Goal: Use online tool/utility: Utilize a website feature to perform a specific function

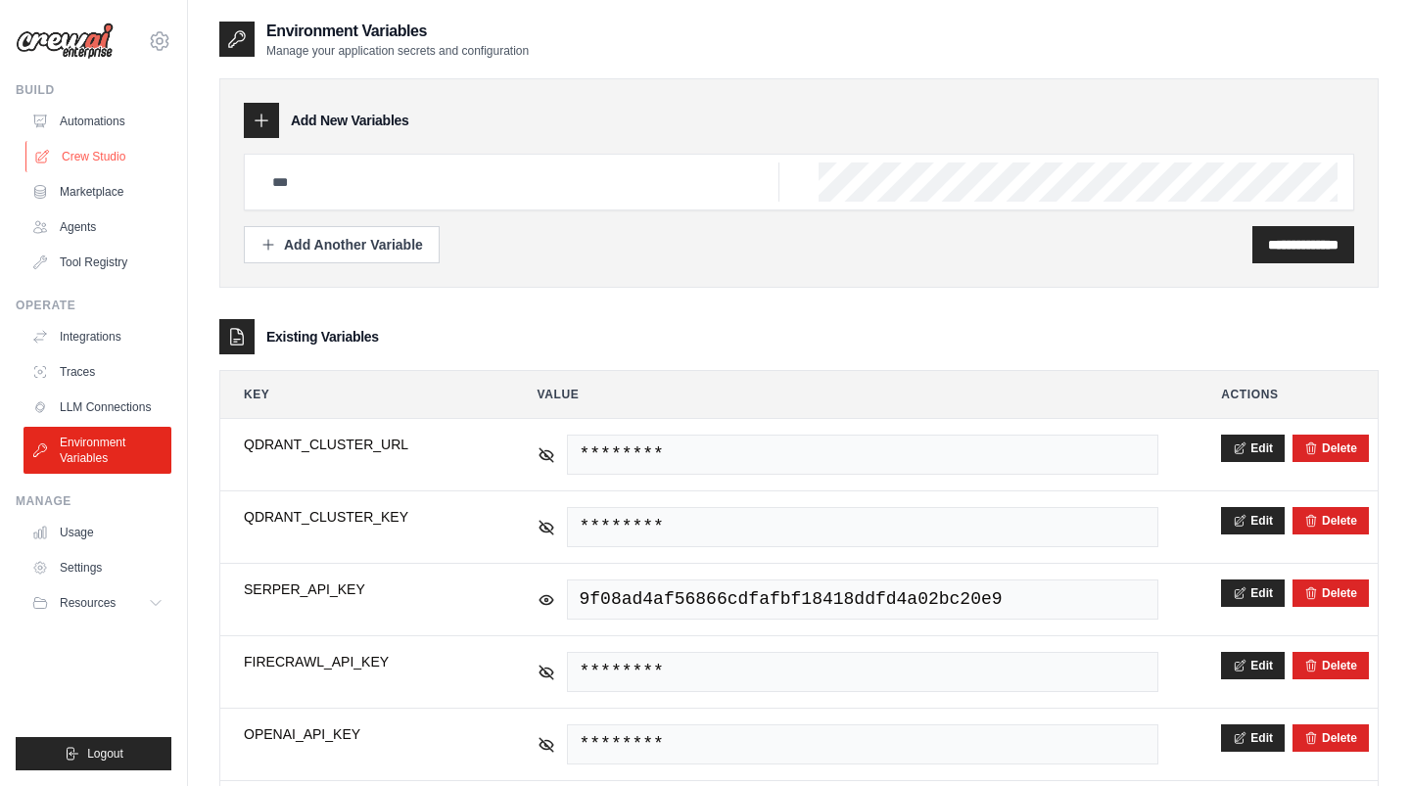
scroll to position [219, 0]
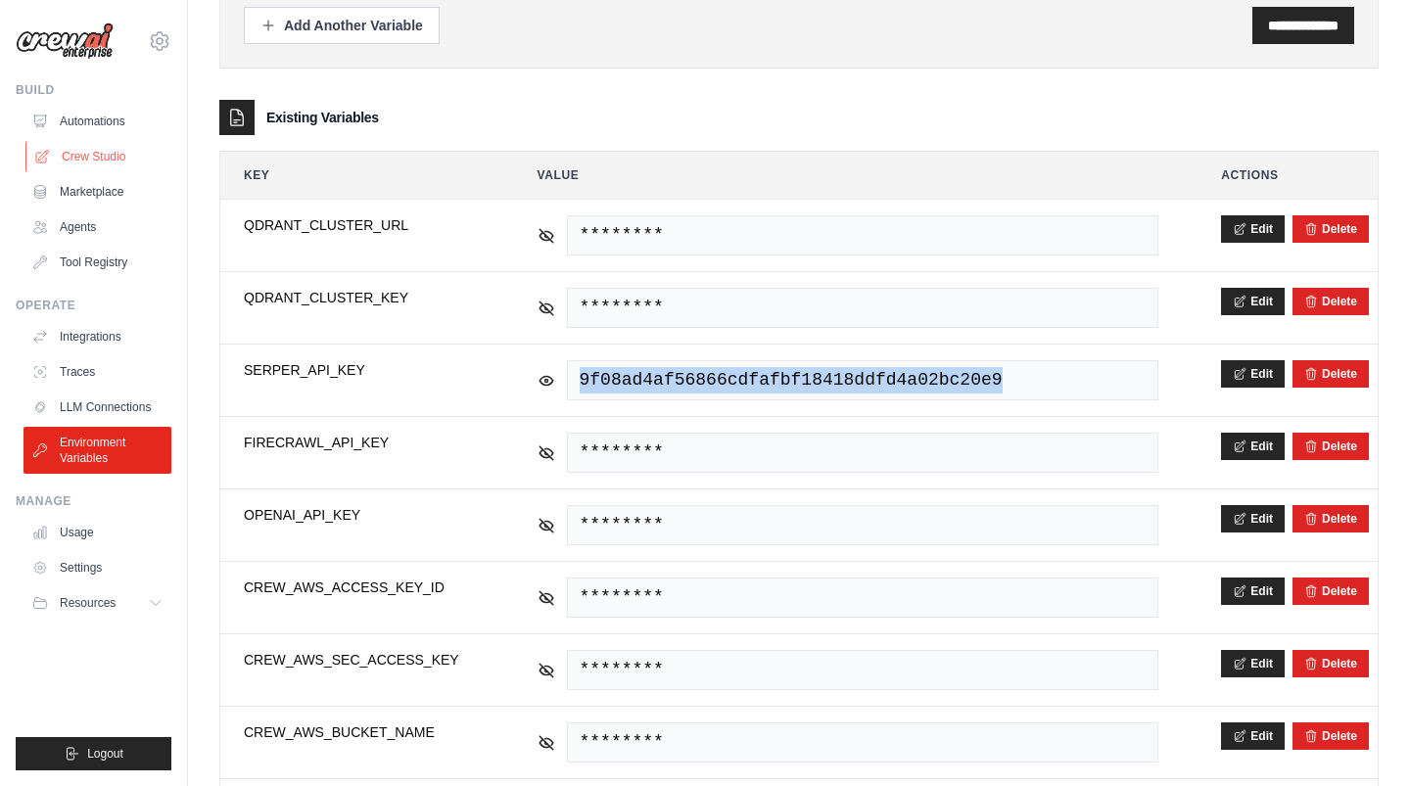
click at [82, 158] on link "Crew Studio" at bounding box center [99, 156] width 148 height 31
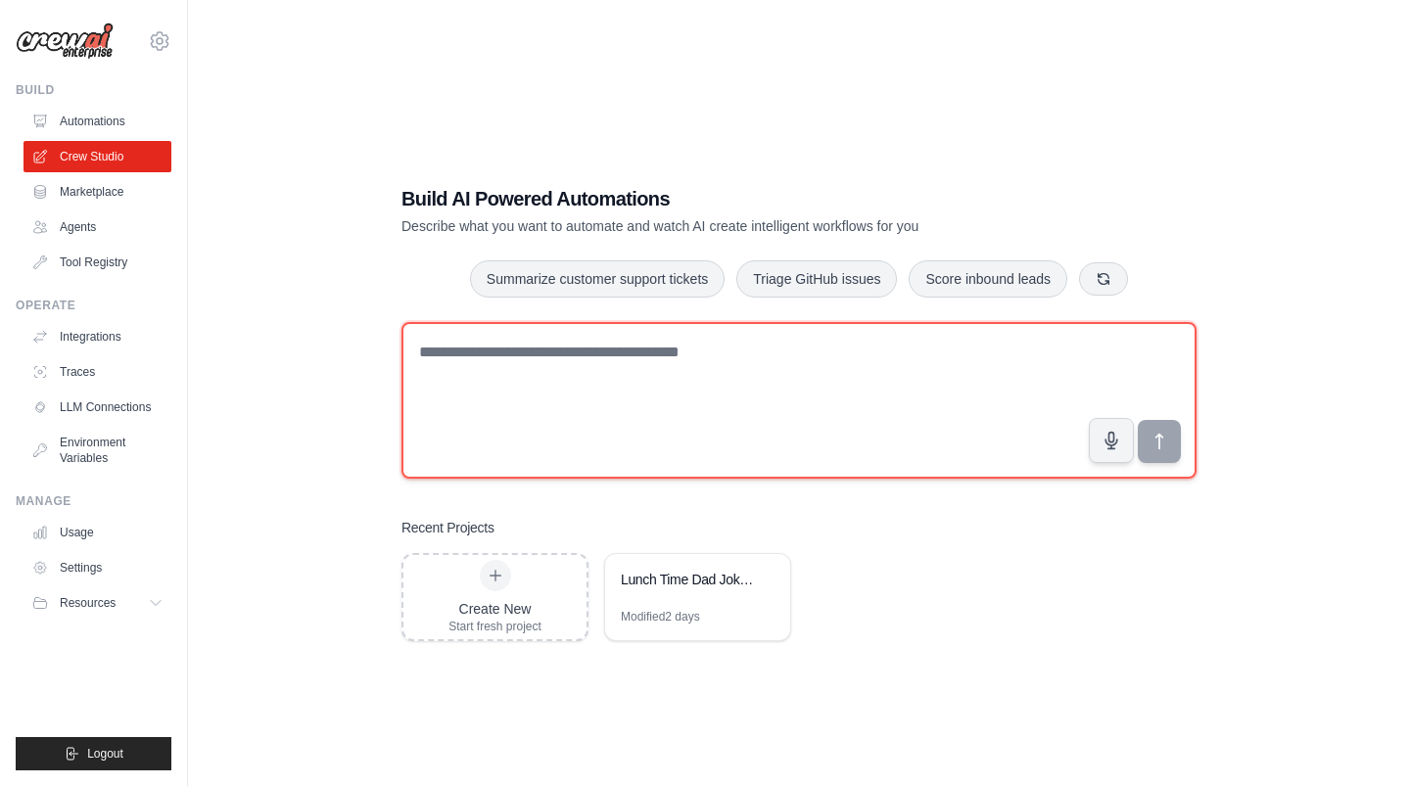
click at [595, 375] on textarea at bounding box center [799, 400] width 795 height 157
click at [742, 423] on textarea at bounding box center [799, 400] width 795 height 157
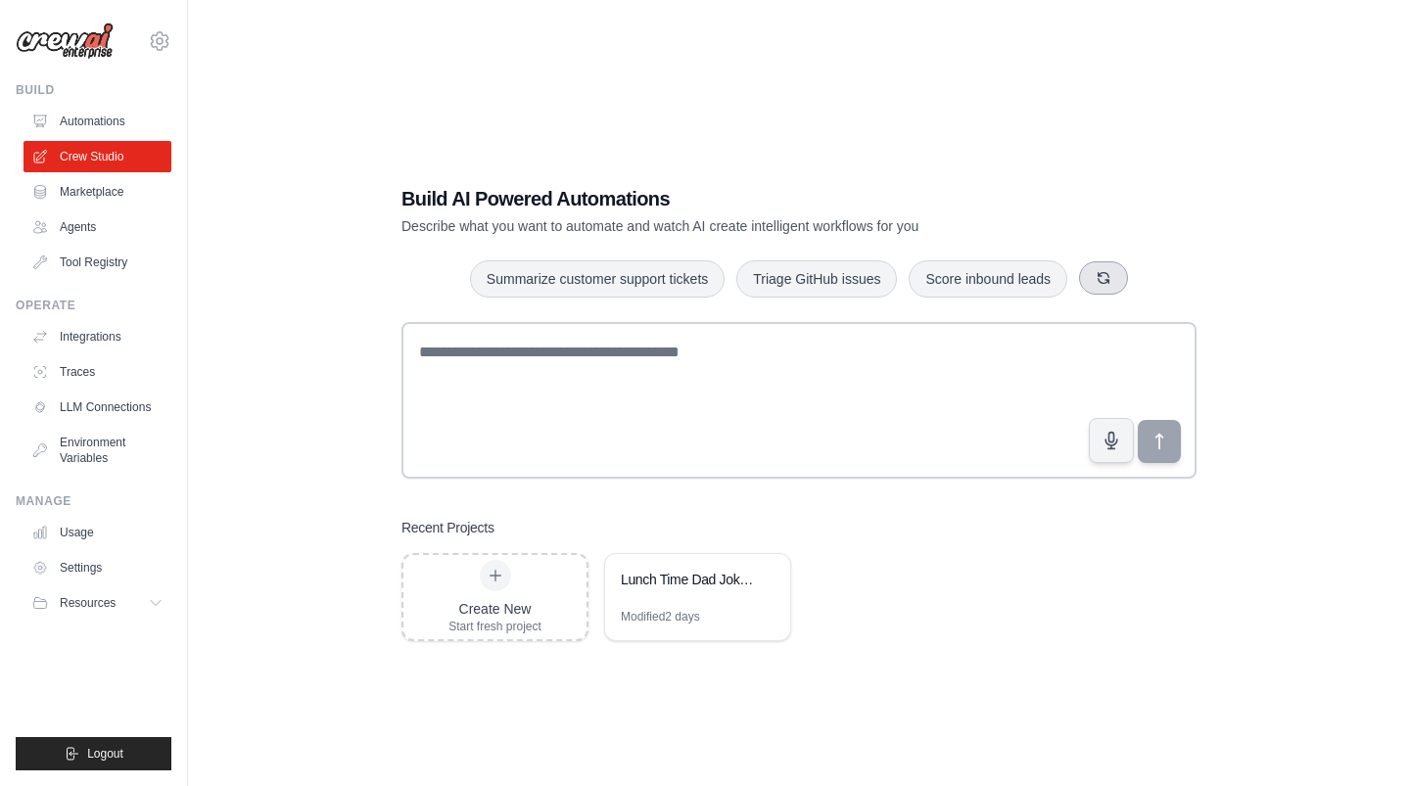
click at [1107, 265] on button "button" at bounding box center [1103, 278] width 49 height 33
click at [1109, 275] on icon "button" at bounding box center [1107, 278] width 16 height 16
click at [1109, 275] on icon "button" at bounding box center [1108, 278] width 16 height 16
click at [1109, 275] on button "button" at bounding box center [1086, 278] width 49 height 33
click at [1109, 275] on div "Automate social media posting Summarize customer support tickets Monitor websit…" at bounding box center [799, 279] width 795 height 39
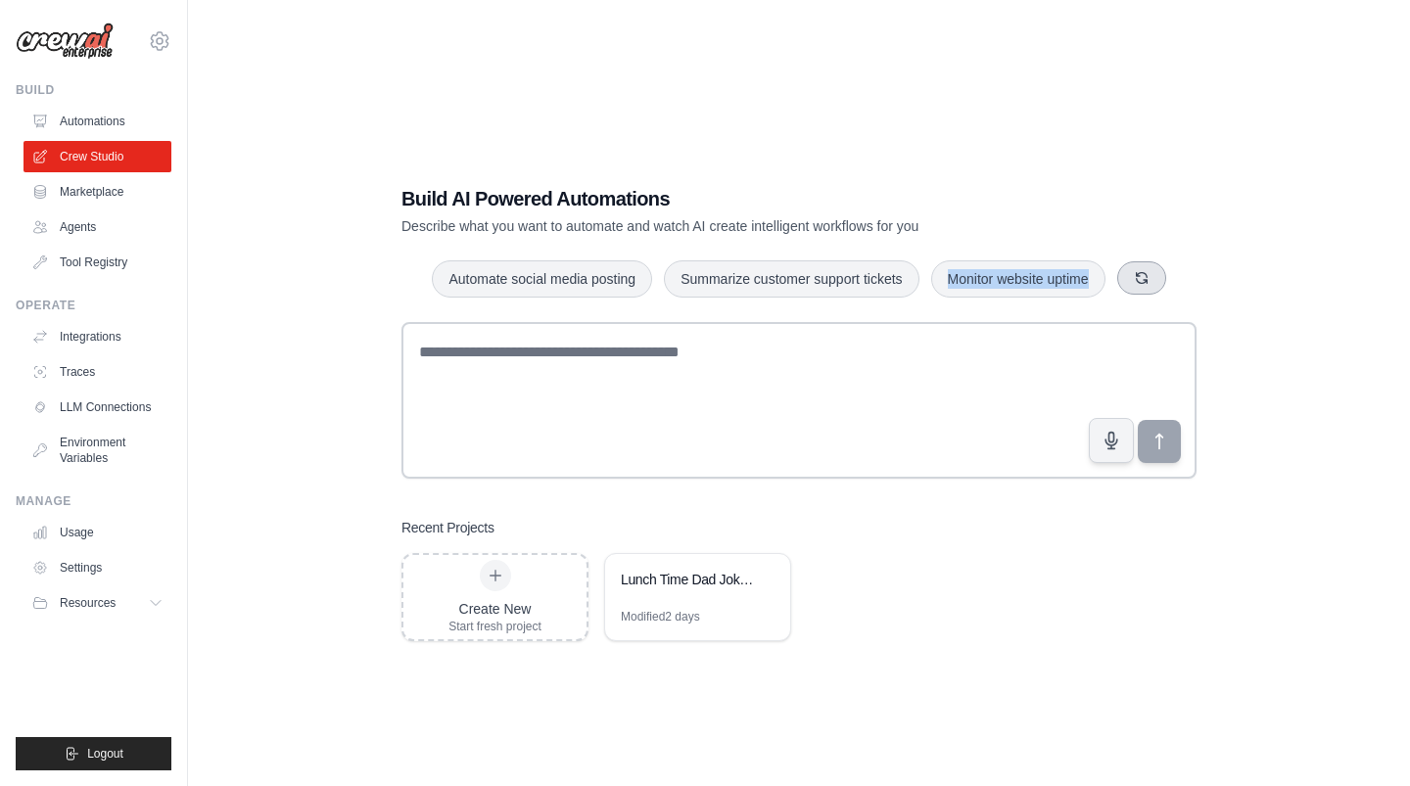
click at [1109, 275] on div "Automate social media posting Summarize customer support tickets Monitor websit…" at bounding box center [799, 279] width 795 height 39
click at [1166, 295] on div "Automate social media posting Summarize customer support tickets Monitor websit…" at bounding box center [799, 279] width 795 height 39
click at [1162, 294] on div "Automate social media posting Summarize customer support tickets Monitor websit…" at bounding box center [799, 279] width 795 height 39
click at [1154, 291] on button "button" at bounding box center [1142, 278] width 49 height 33
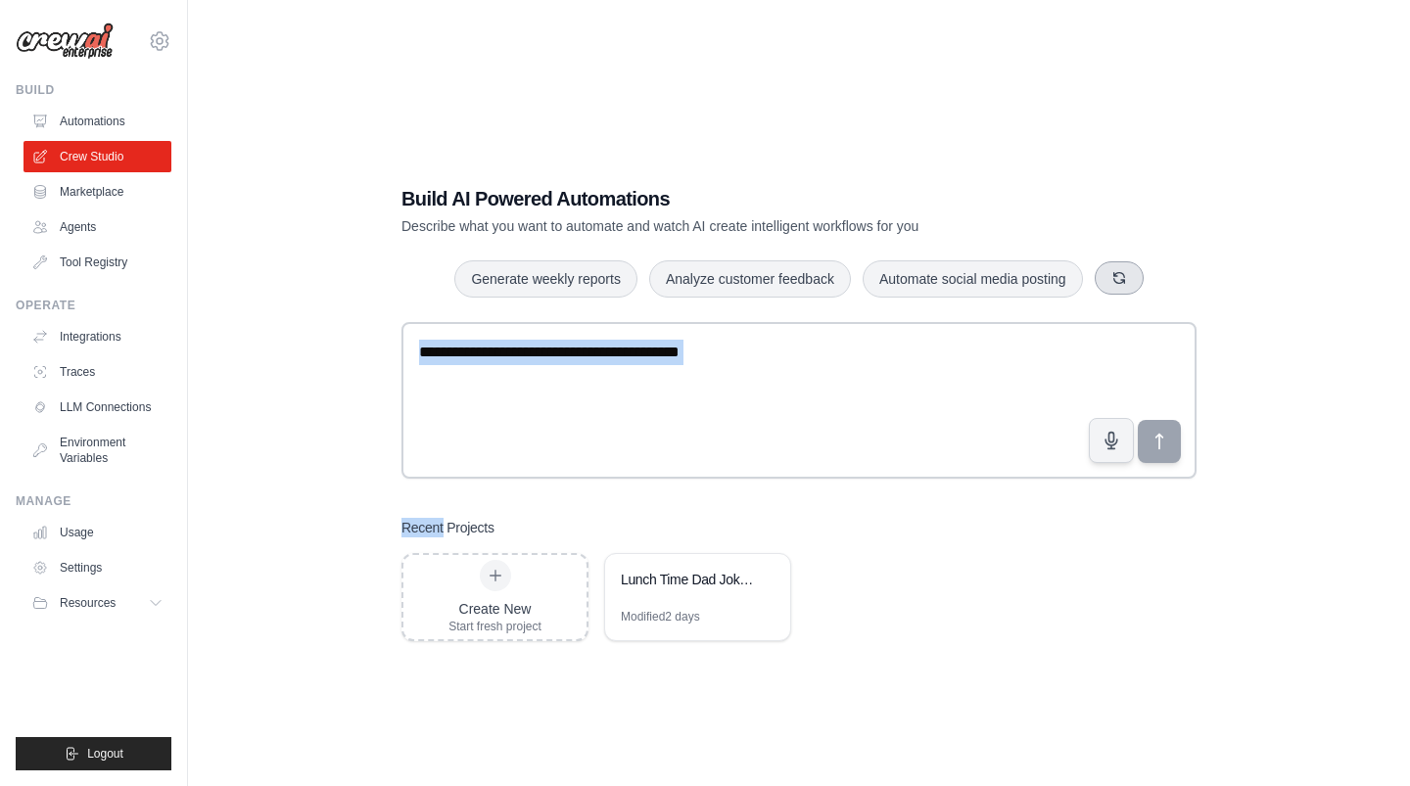
click at [1154, 291] on div "Generate weekly reports Analyze customer feedback Automate social media posting" at bounding box center [799, 279] width 795 height 39
click at [1108, 275] on button "button" at bounding box center [1119, 278] width 49 height 33
click at [1146, 278] on icon "button" at bounding box center [1142, 278] width 16 height 16
click at [1146, 278] on button "button" at bounding box center [1133, 278] width 49 height 33
click at [1146, 278] on icon "button" at bounding box center [1150, 278] width 16 height 16
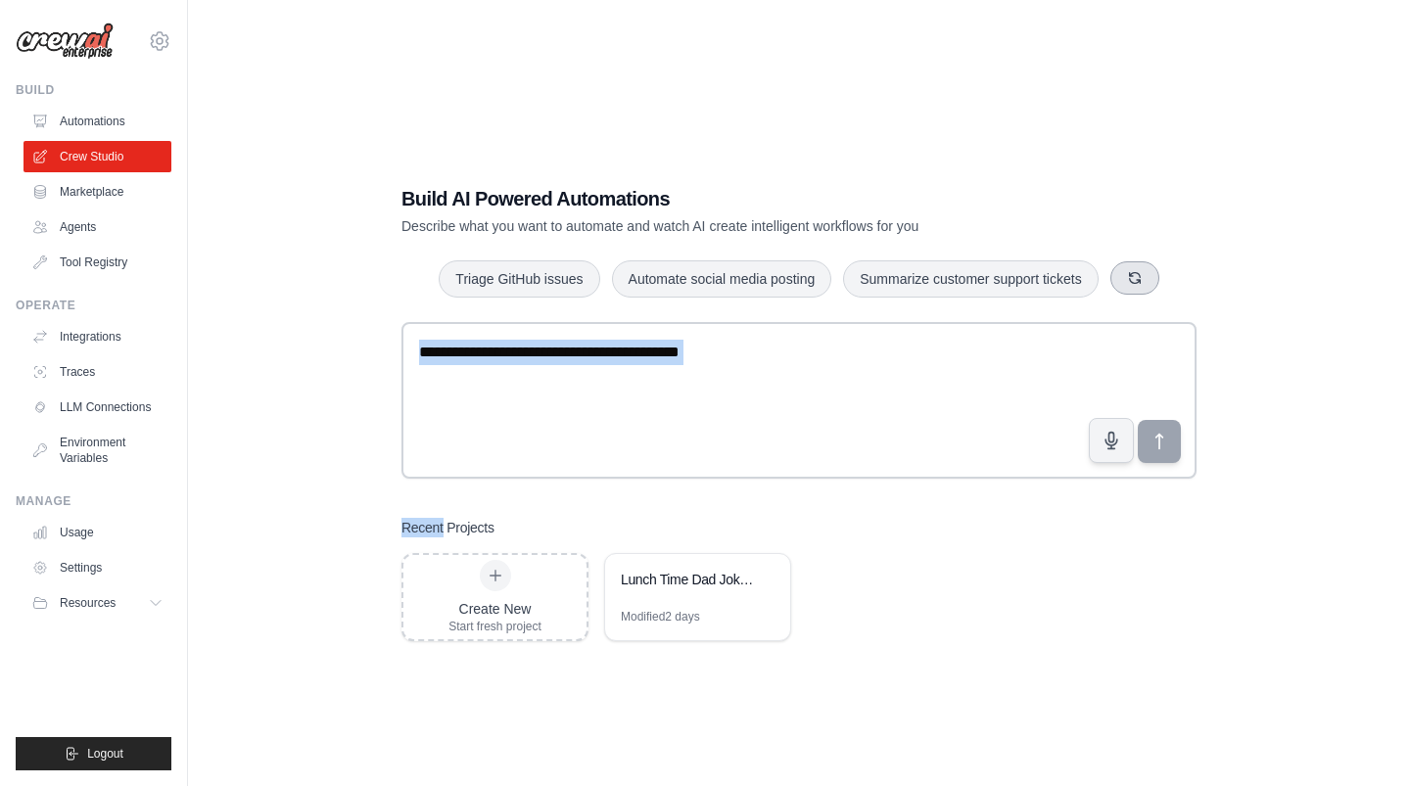
click at [1146, 278] on button "button" at bounding box center [1135, 278] width 49 height 33
click at [1146, 278] on icon "button" at bounding box center [1150, 278] width 16 height 16
click at [1146, 278] on button "button" at bounding box center [1135, 278] width 49 height 33
click at [1146, 278] on button "button" at bounding box center [1124, 278] width 49 height 33
click at [1113, 284] on icon "button" at bounding box center [1107, 278] width 16 height 16
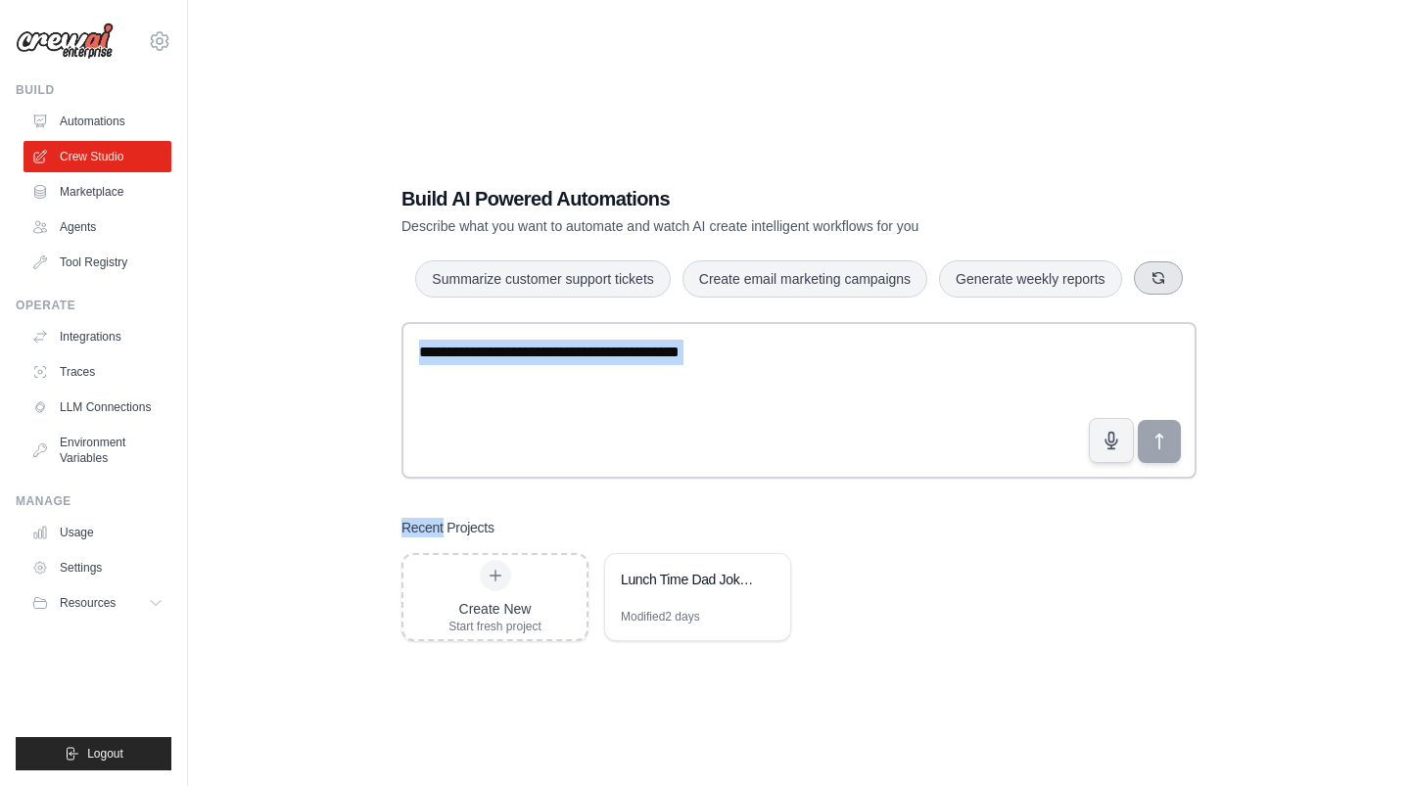
click at [1113, 284] on button "Generate weekly reports" at bounding box center [1030, 279] width 183 height 37
type textarea "**********"
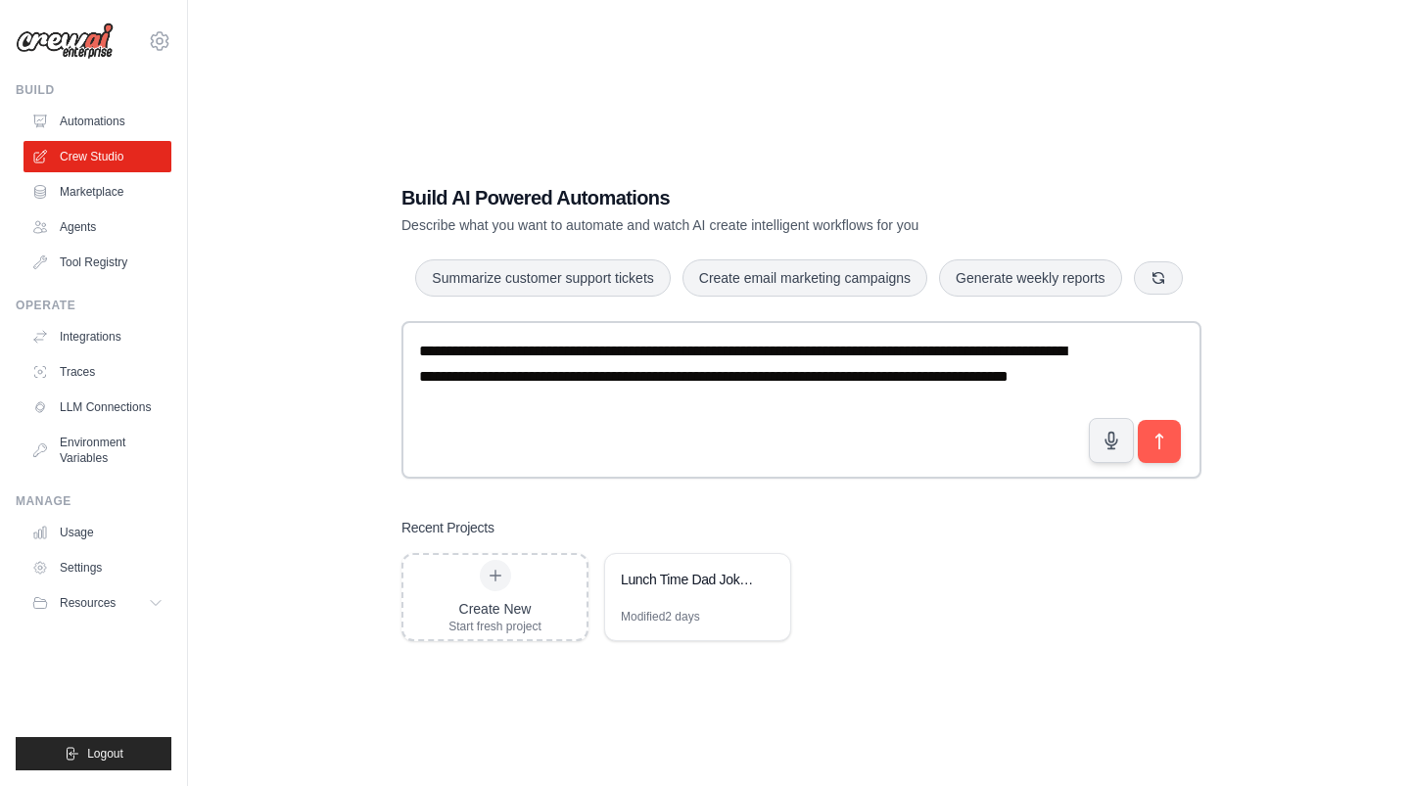
click at [1207, 206] on div "**********" at bounding box center [799, 413] width 842 height 520
click at [721, 431] on textarea "**********" at bounding box center [802, 400] width 800 height 158
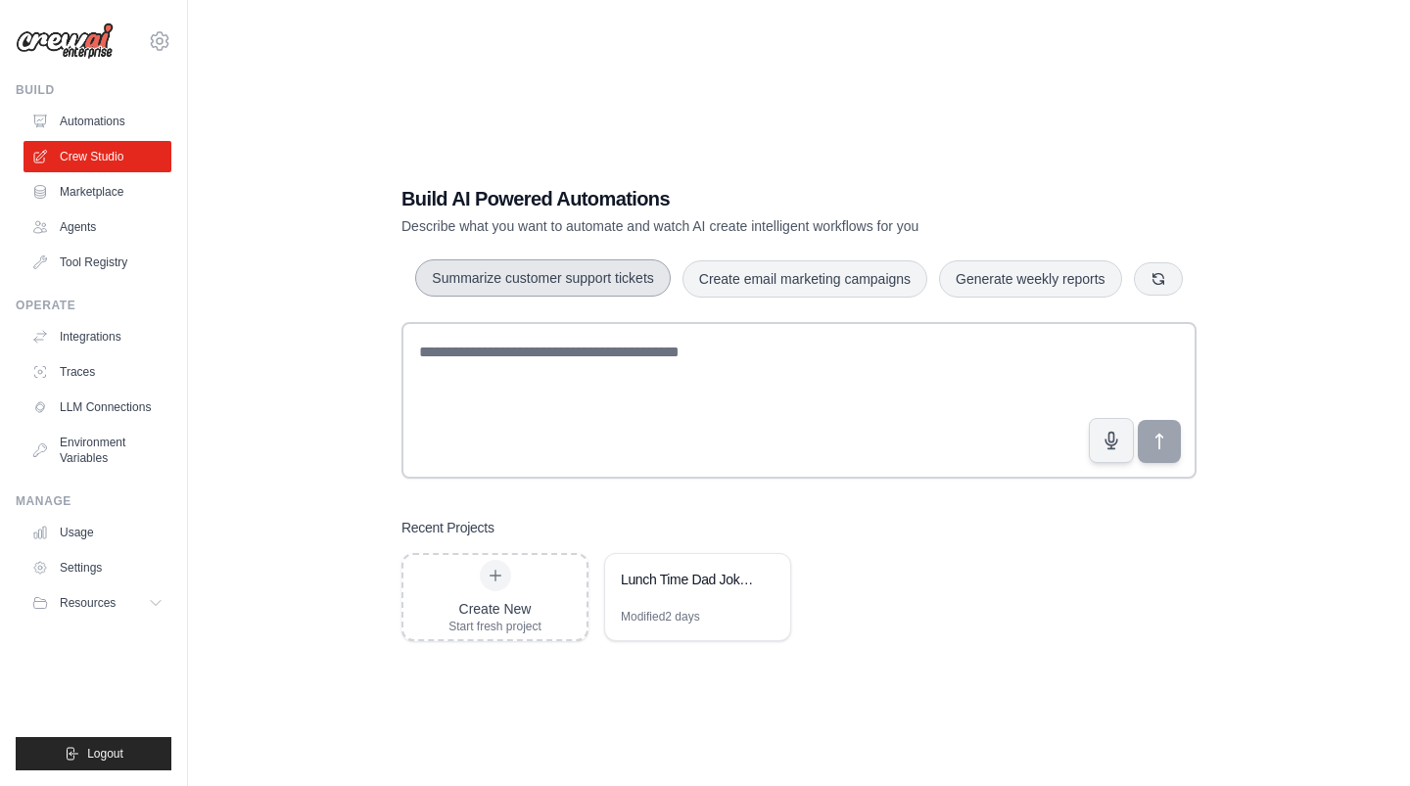
click at [567, 271] on button "Summarize customer support tickets" at bounding box center [542, 278] width 255 height 37
type textarea "**********"
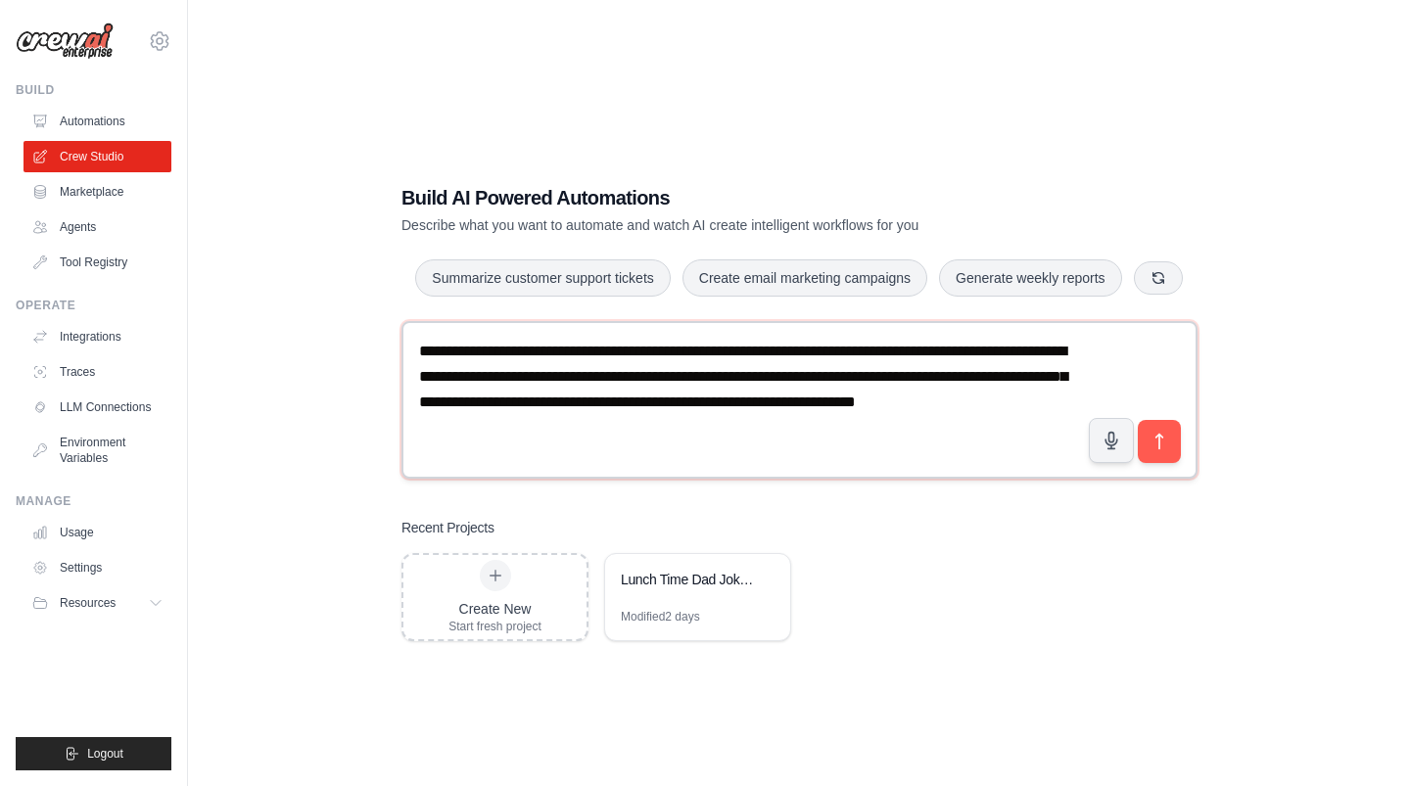
click at [650, 426] on textarea "**********" at bounding box center [800, 399] width 796 height 157
click at [1170, 442] on button "submit" at bounding box center [1159, 440] width 45 height 45
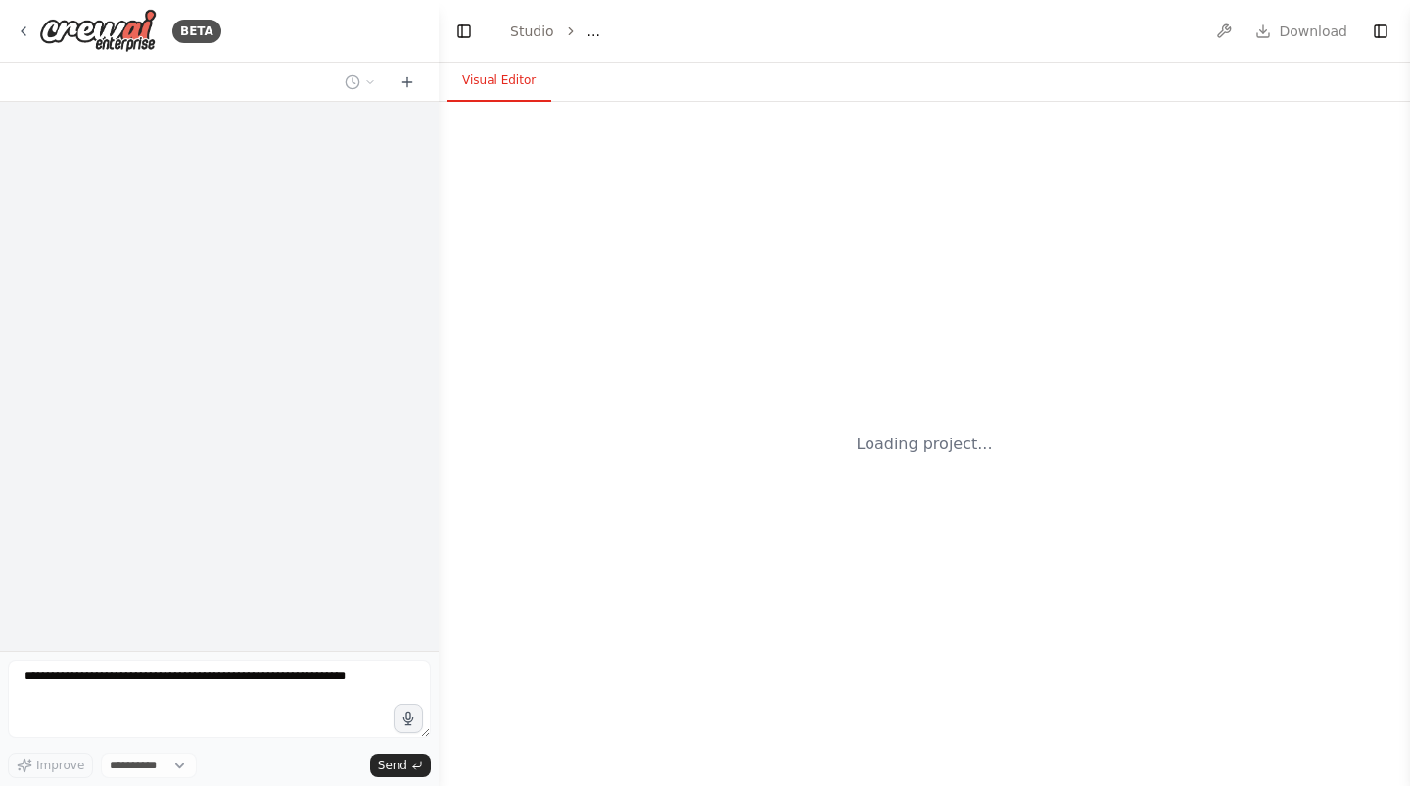
select select "****"
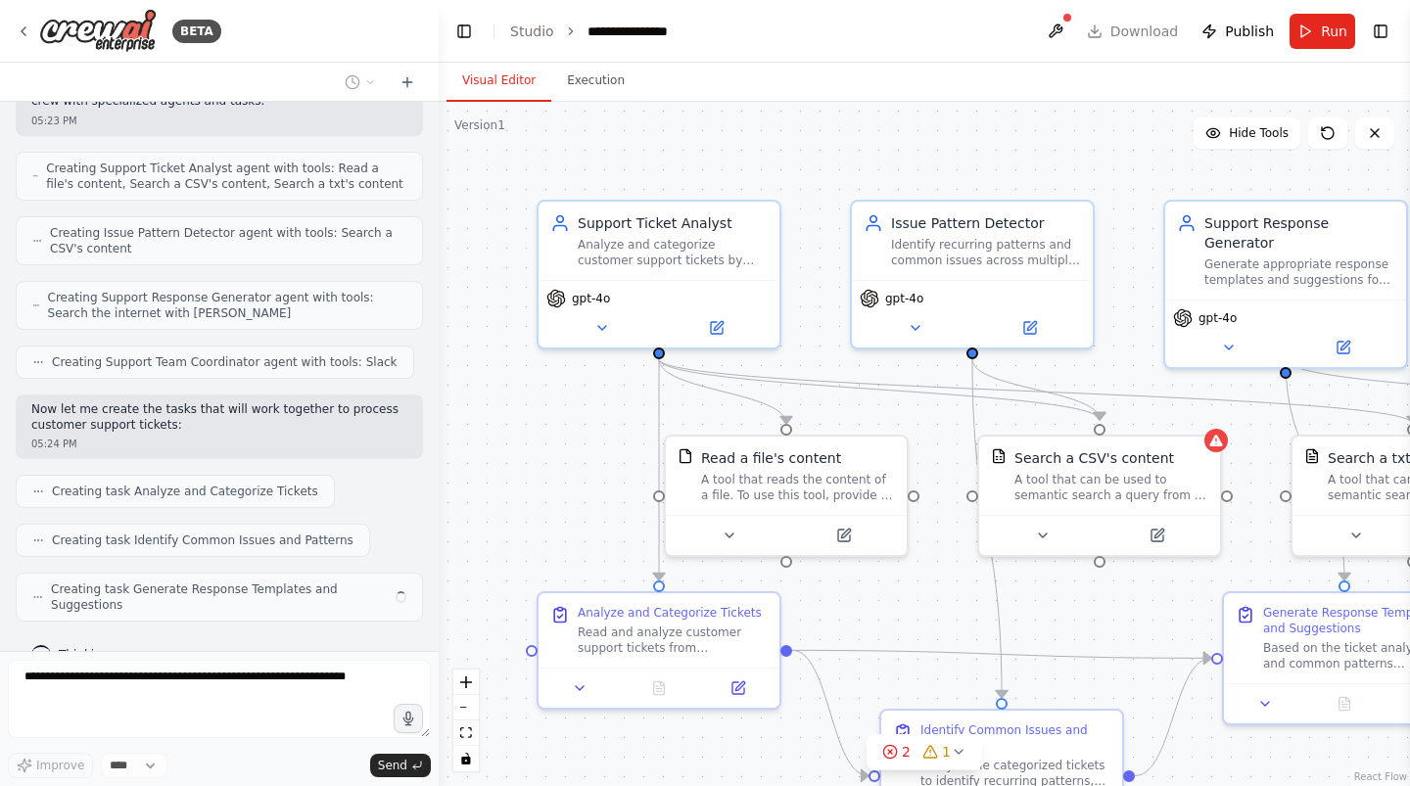
scroll to position [642, 0]
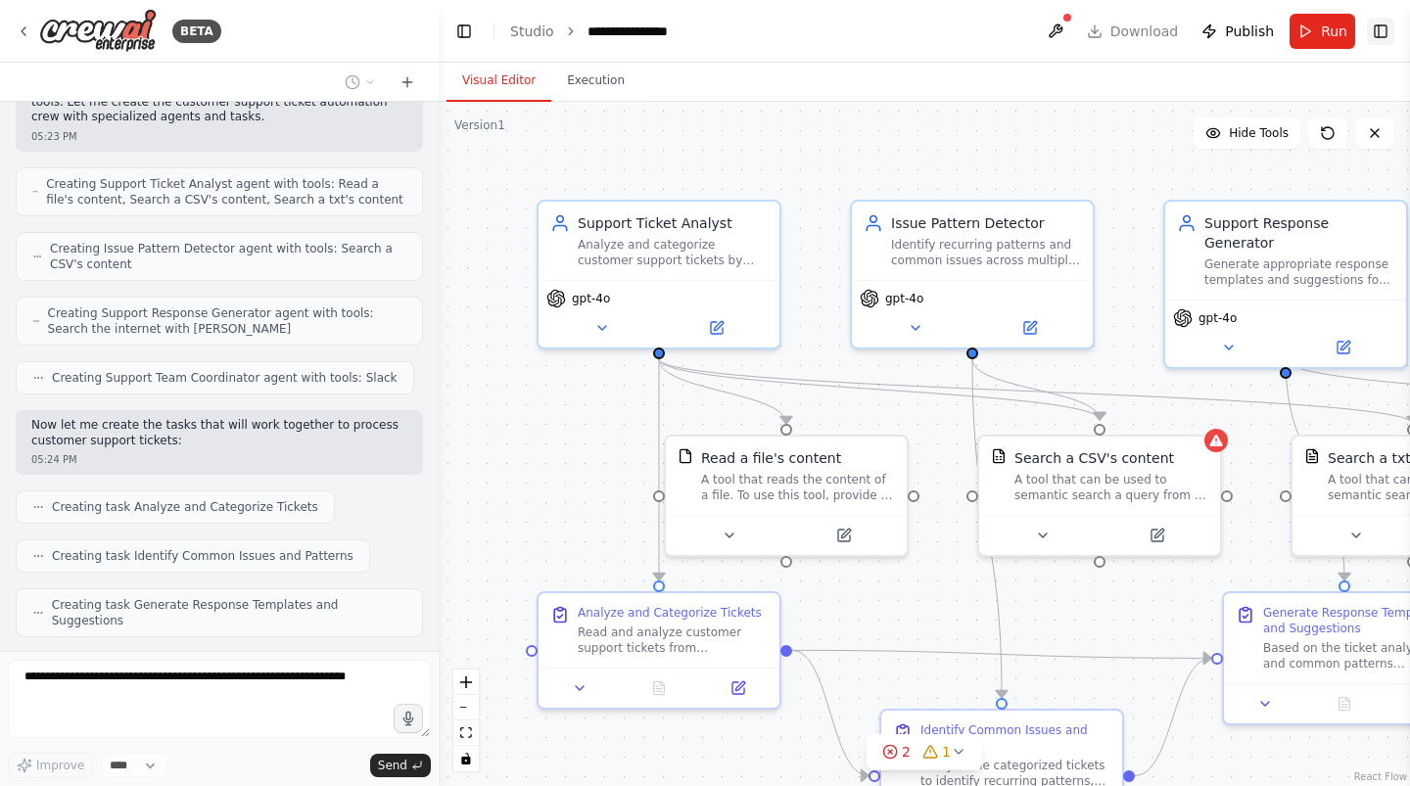
click at [1376, 24] on button "Toggle Right Sidebar" at bounding box center [1380, 31] width 27 height 27
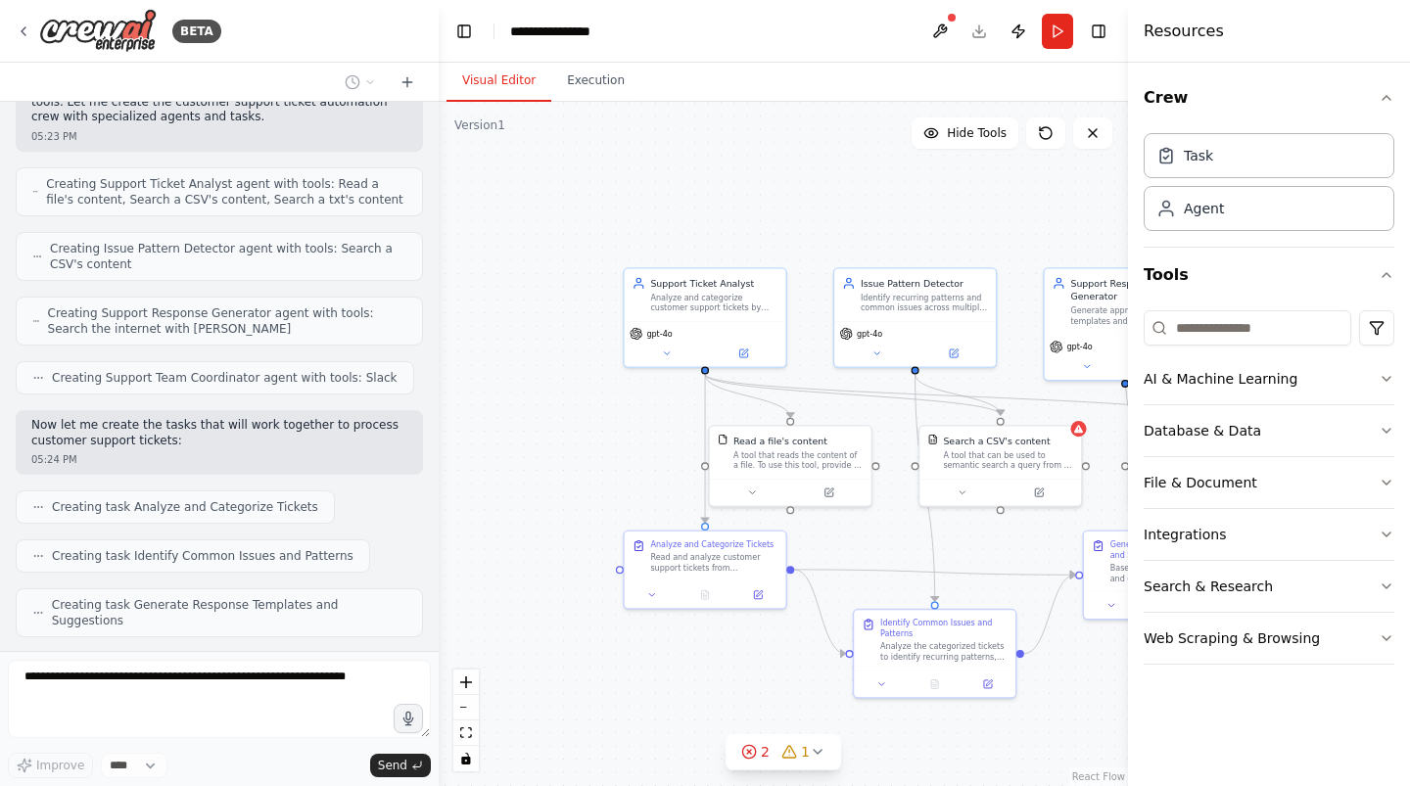
scroll to position [707, 0]
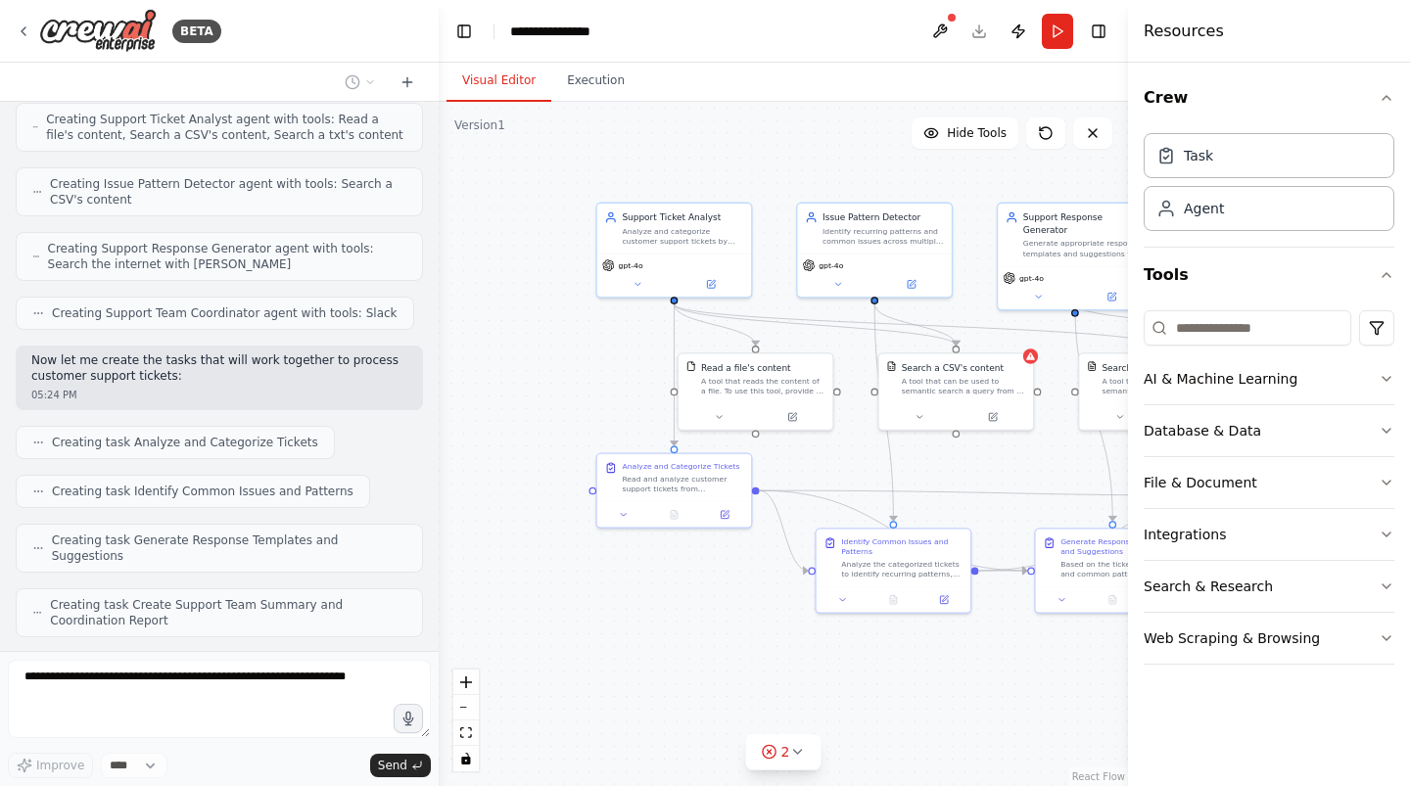
drag, startPoint x: 629, startPoint y: 447, endPoint x: 586, endPoint y: 342, distance: 113.3
click at [586, 342] on div ".deletable-edge-delete-btn { width: 20px; height: 20px; border: 0px solid #ffff…" at bounding box center [784, 444] width 690 height 685
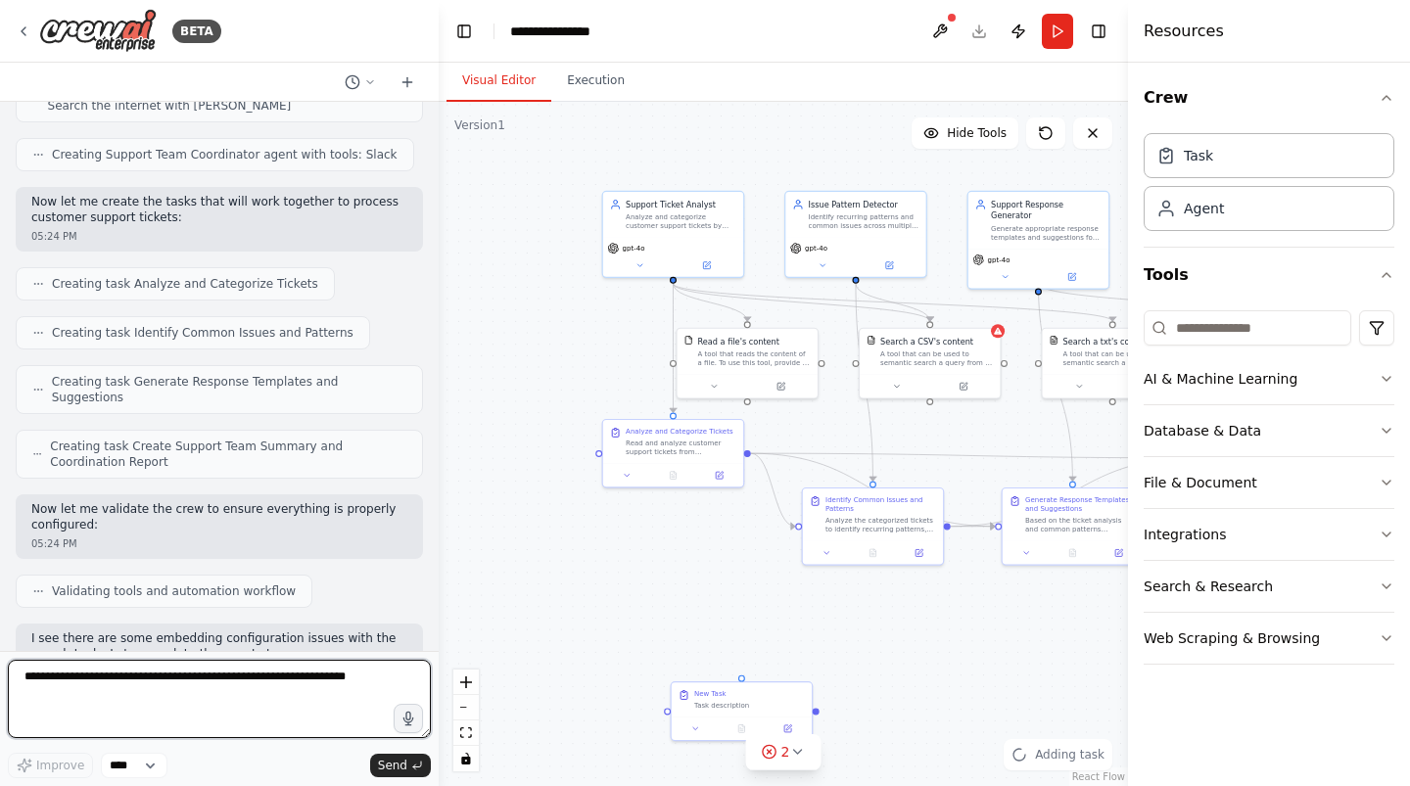
scroll to position [881, 0]
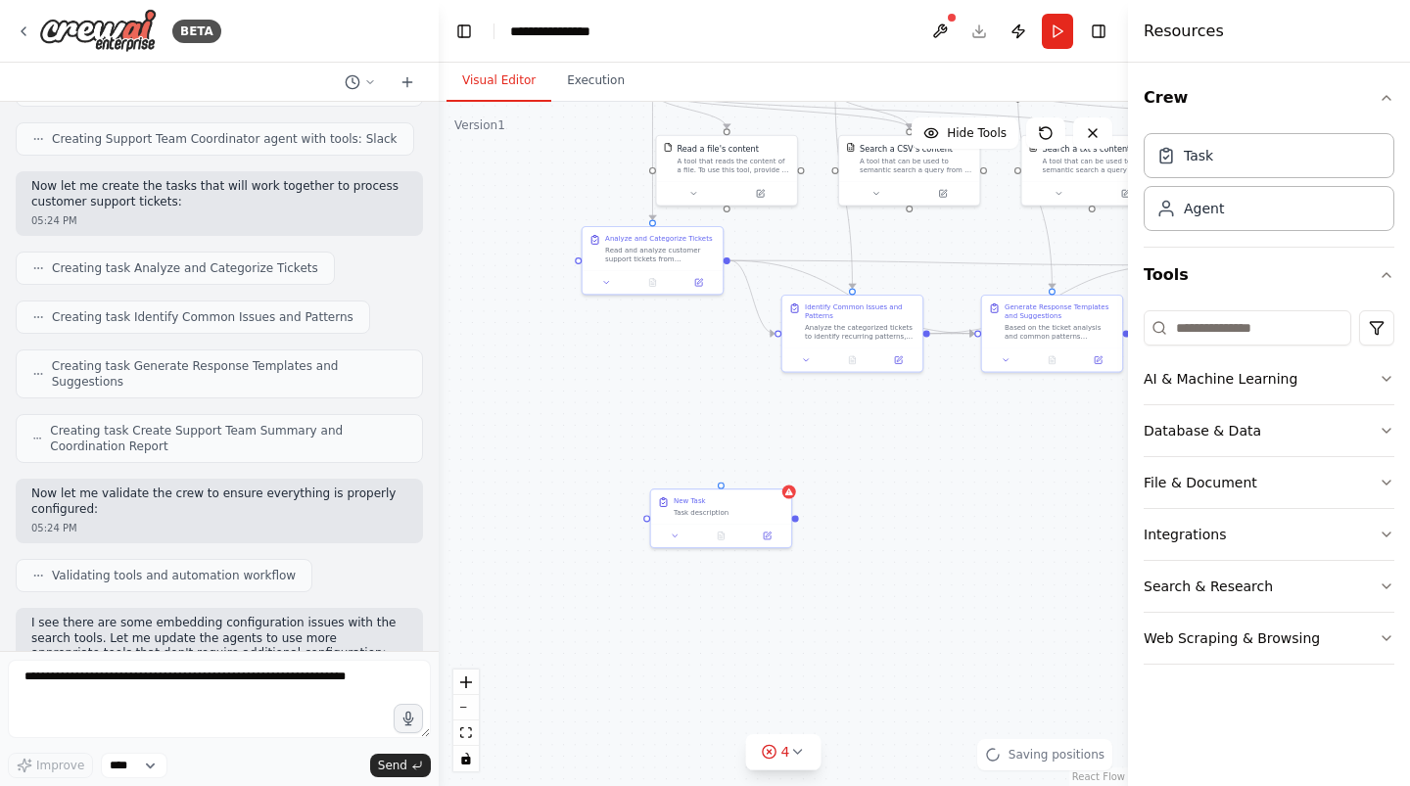
drag, startPoint x: 672, startPoint y: 663, endPoint x: 649, endPoint y: 457, distance: 206.9
click at [649, 457] on div ".deletable-edge-delete-btn { width: 20px; height: 20px; border: 0px solid #ffff…" at bounding box center [784, 444] width 690 height 685
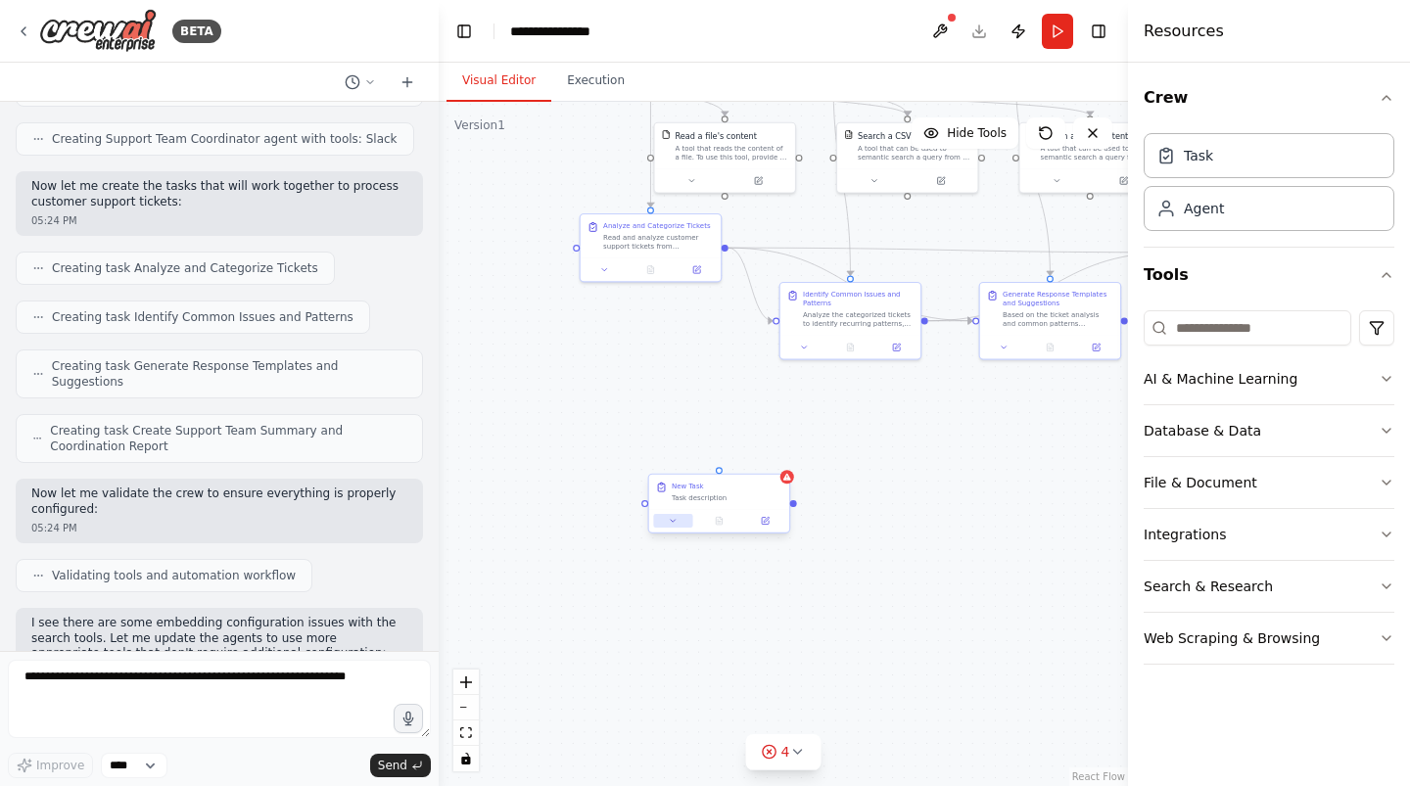
click at [671, 527] on button at bounding box center [672, 521] width 39 height 14
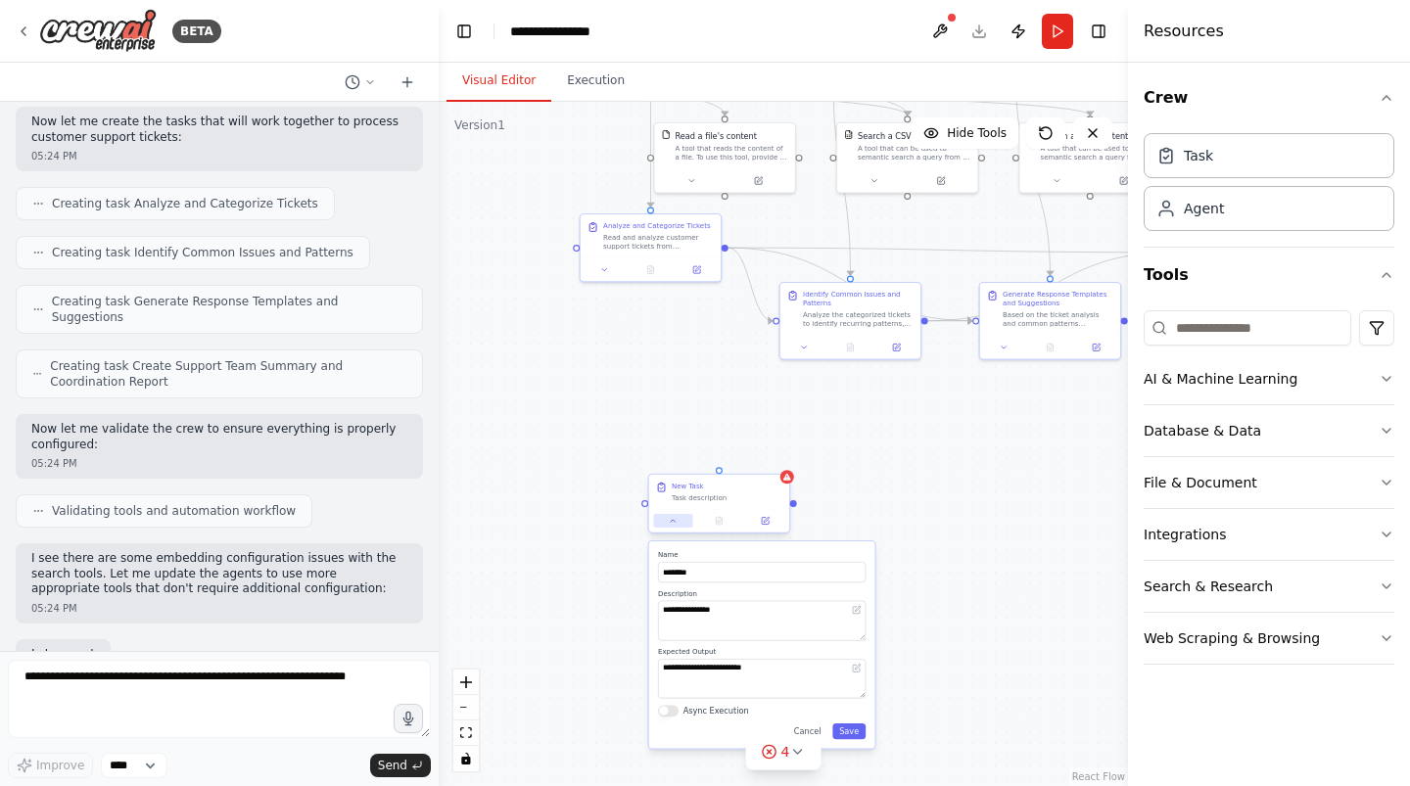
scroll to position [1046, 0]
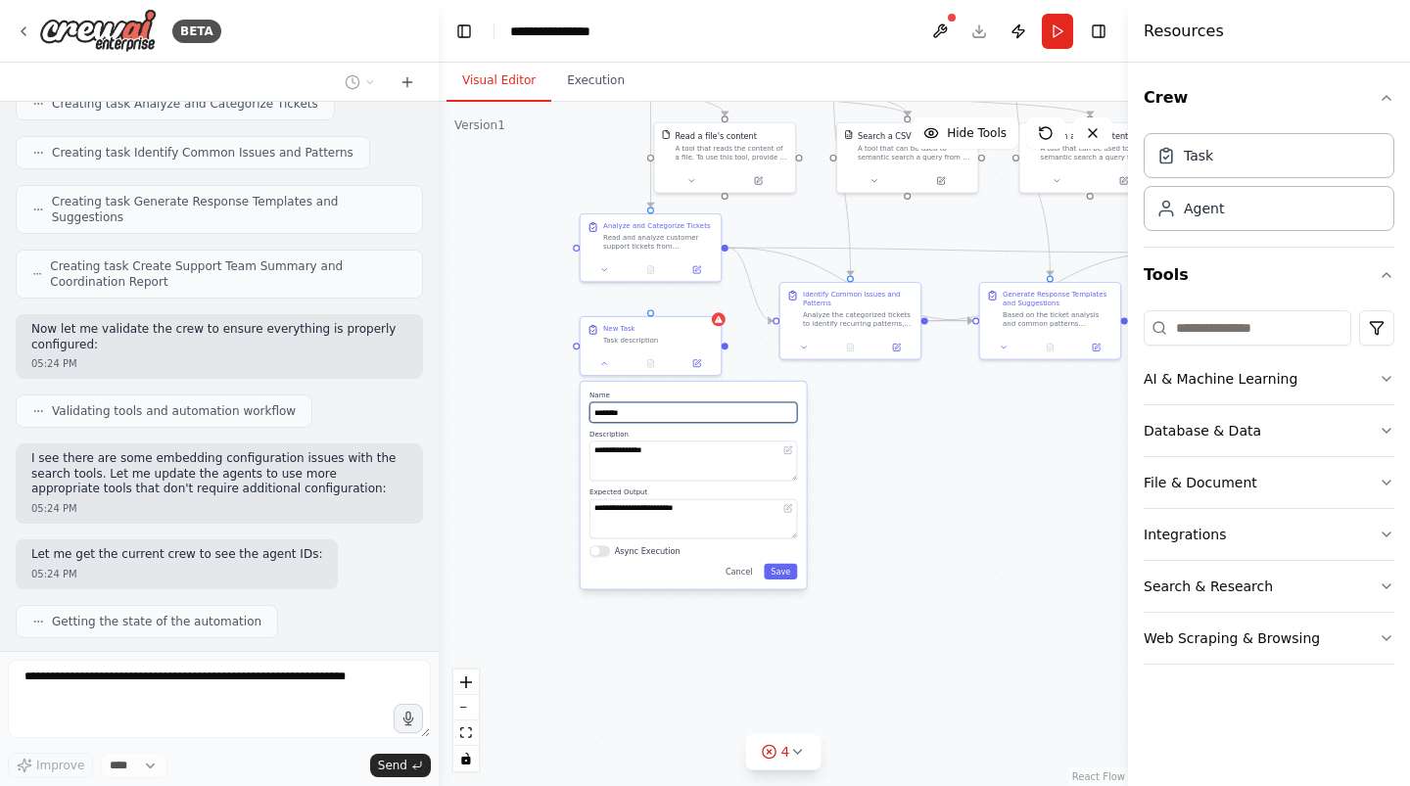
click at [623, 407] on input "********" at bounding box center [694, 413] width 208 height 21
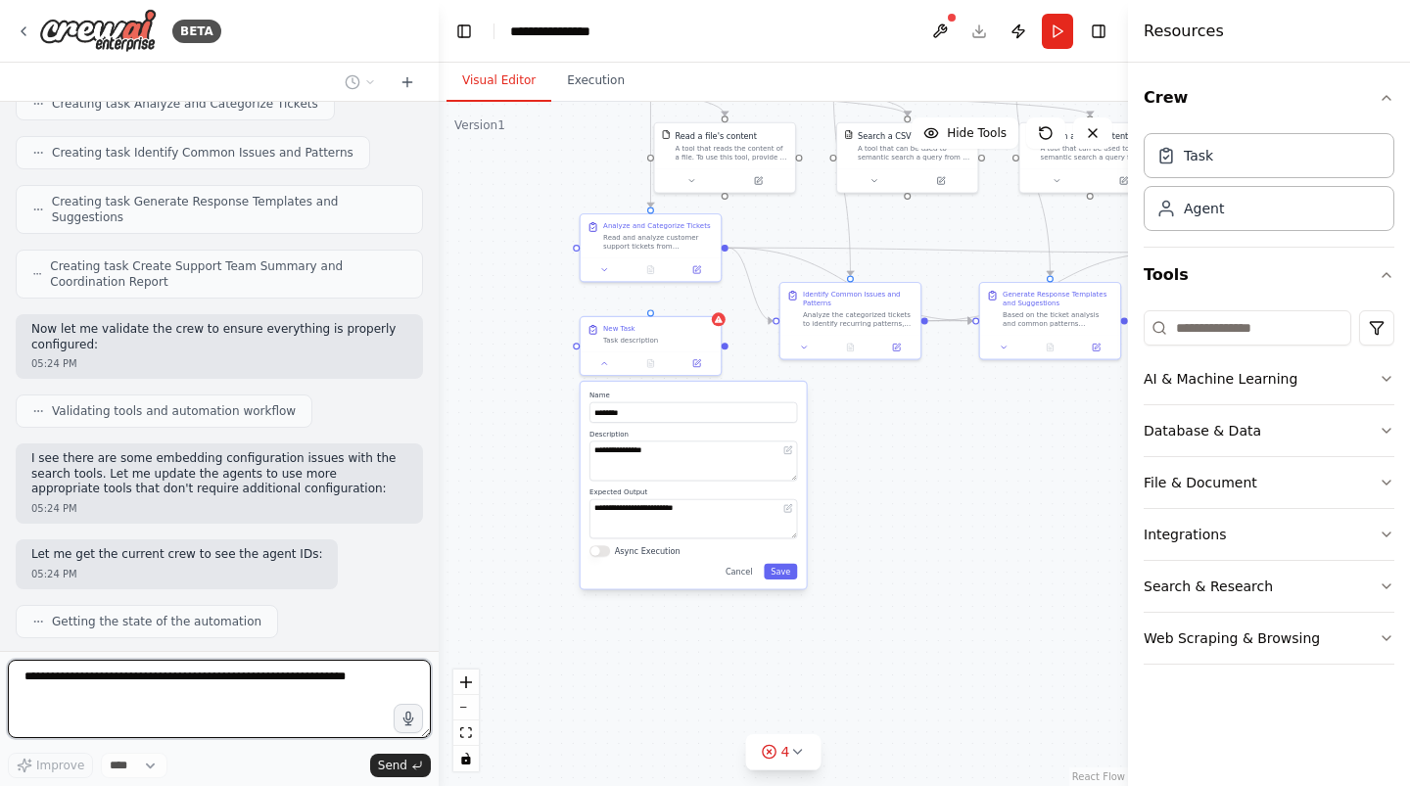
scroll to position [1160, 0]
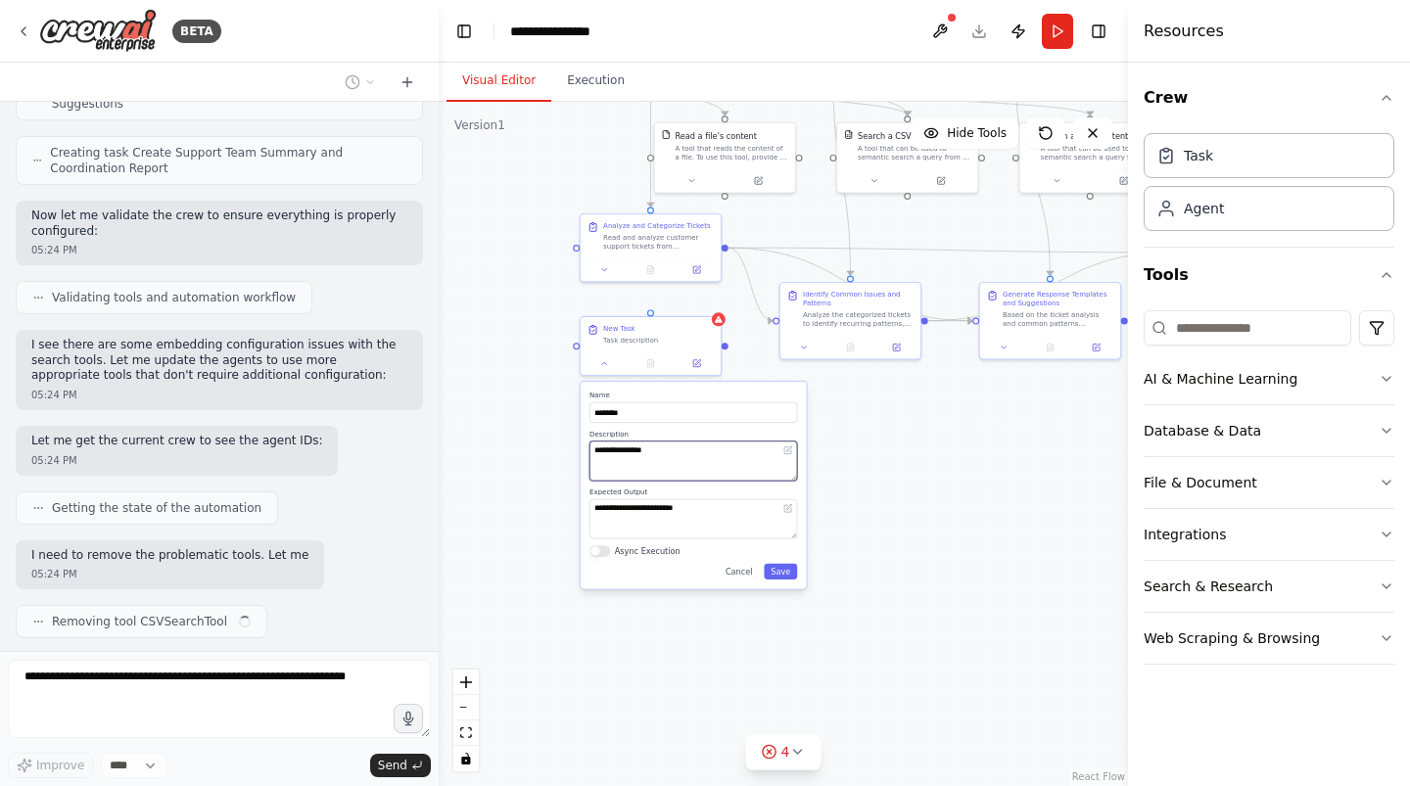
click at [637, 454] on textarea "**********" at bounding box center [694, 461] width 208 height 40
click at [656, 516] on textarea "**********" at bounding box center [694, 520] width 208 height 40
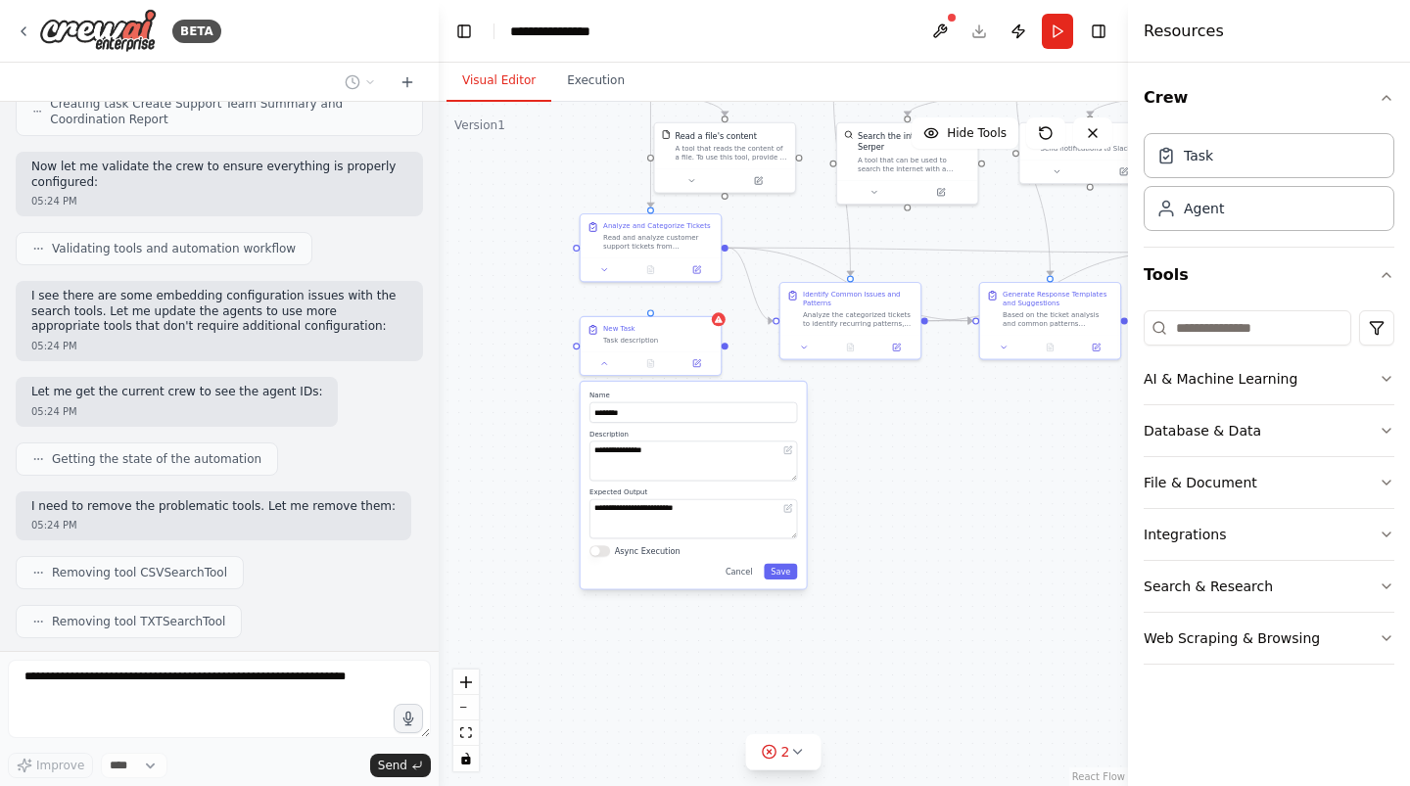
click at [607, 553] on button "Async Execution" at bounding box center [600, 552] width 21 height 12
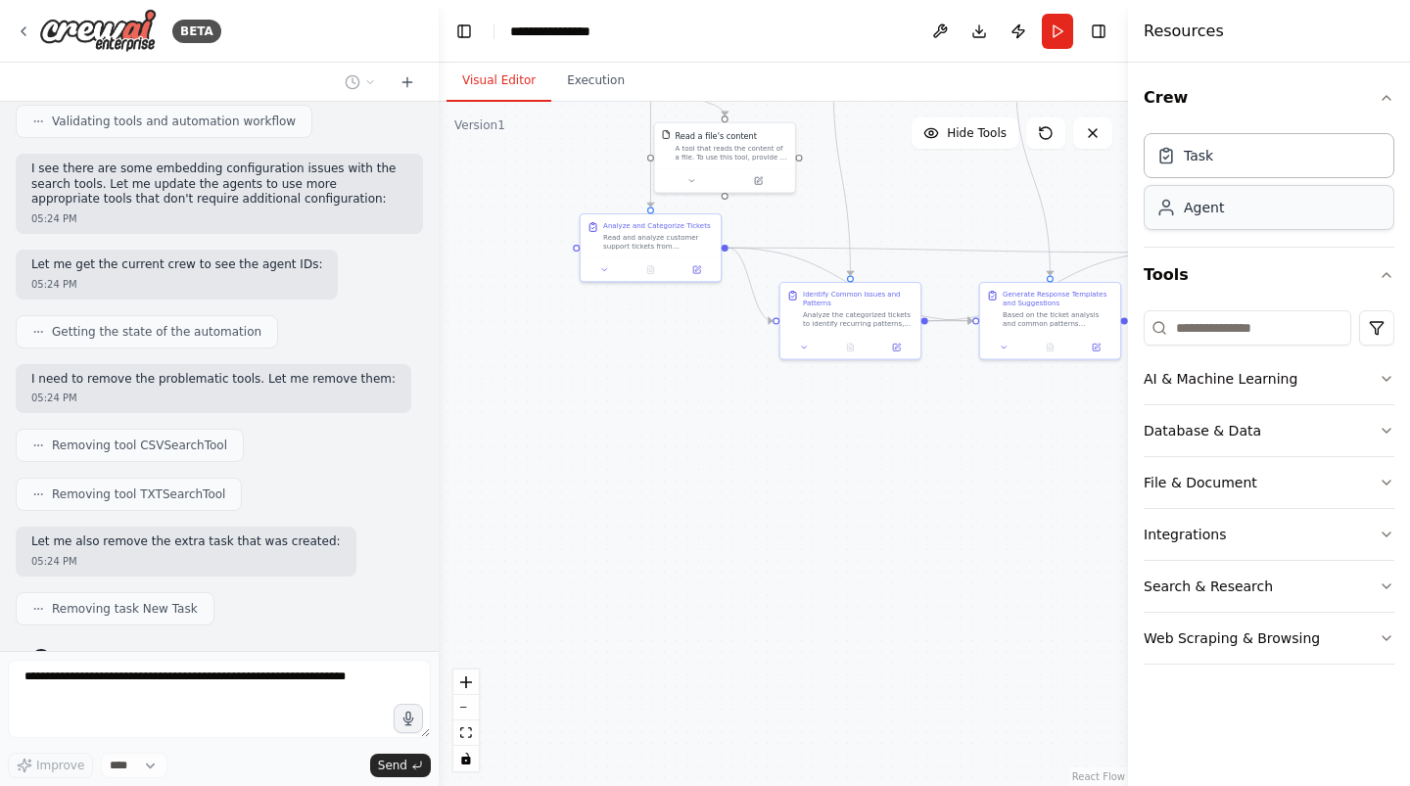
scroll to position [1436, 0]
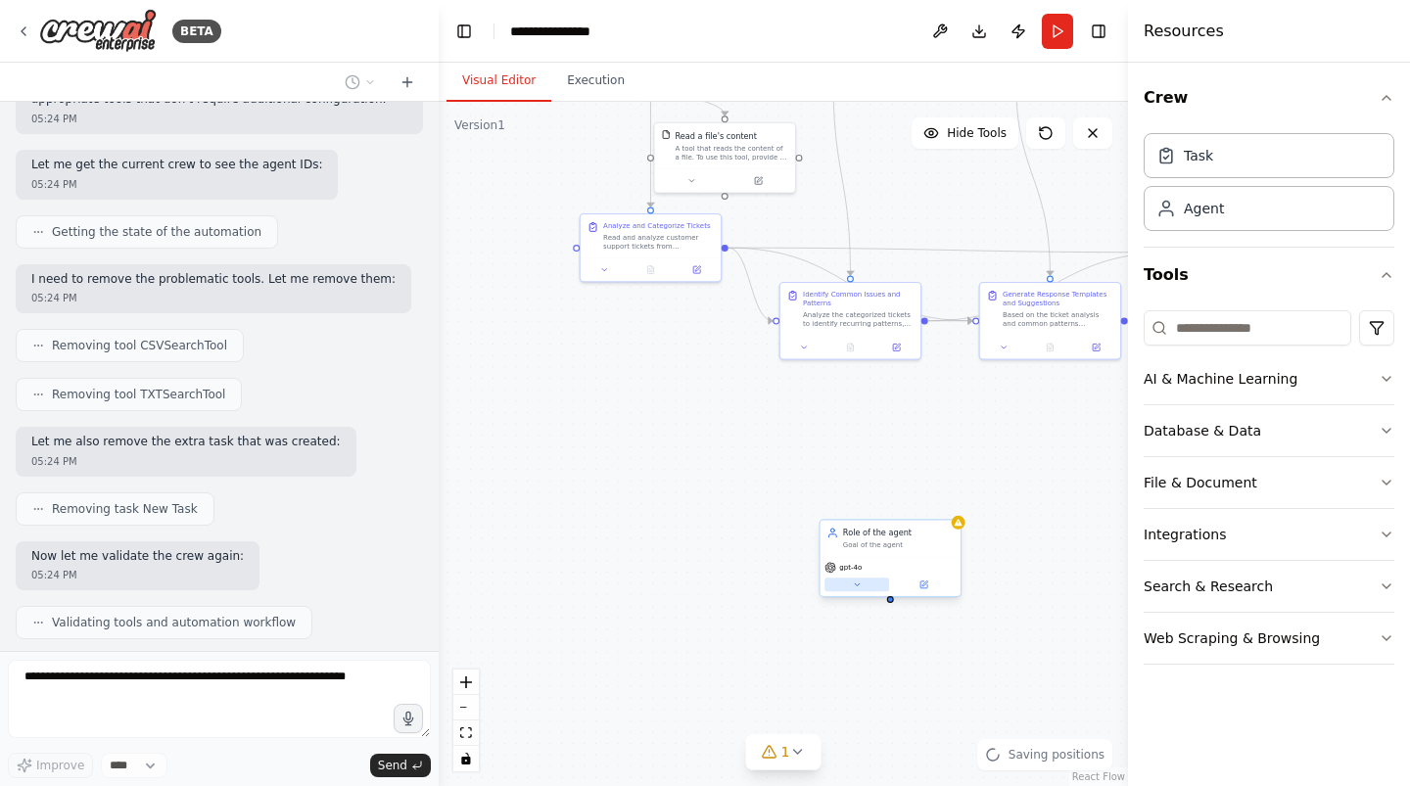
click at [852, 587] on icon at bounding box center [856, 585] width 9 height 9
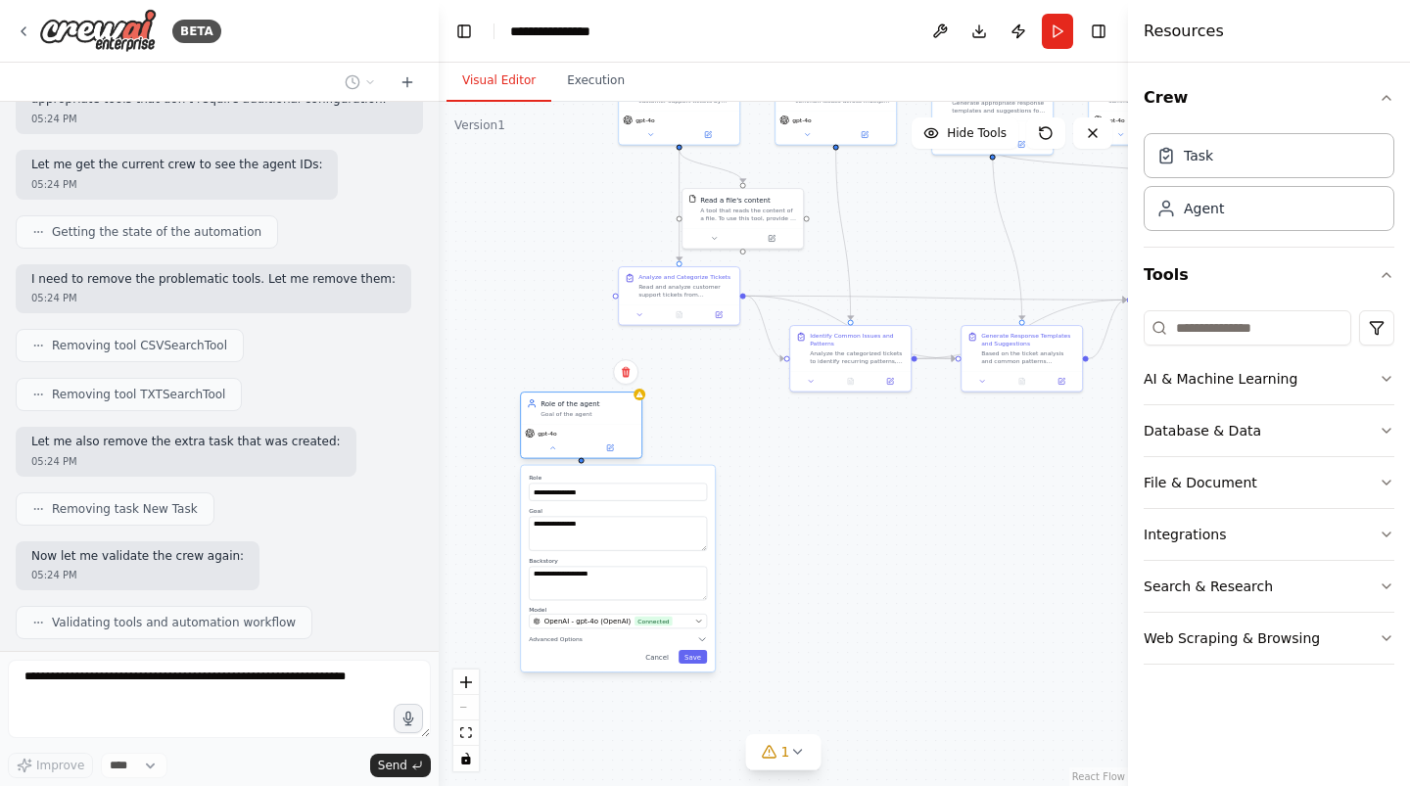
drag, startPoint x: 882, startPoint y: 554, endPoint x: 582, endPoint y: 421, distance: 328.9
click at [582, 421] on div "Role of the agent Goal of the agent" at bounding box center [581, 408] width 120 height 31
click at [645, 620] on span "Connected" at bounding box center [653, 622] width 37 height 10
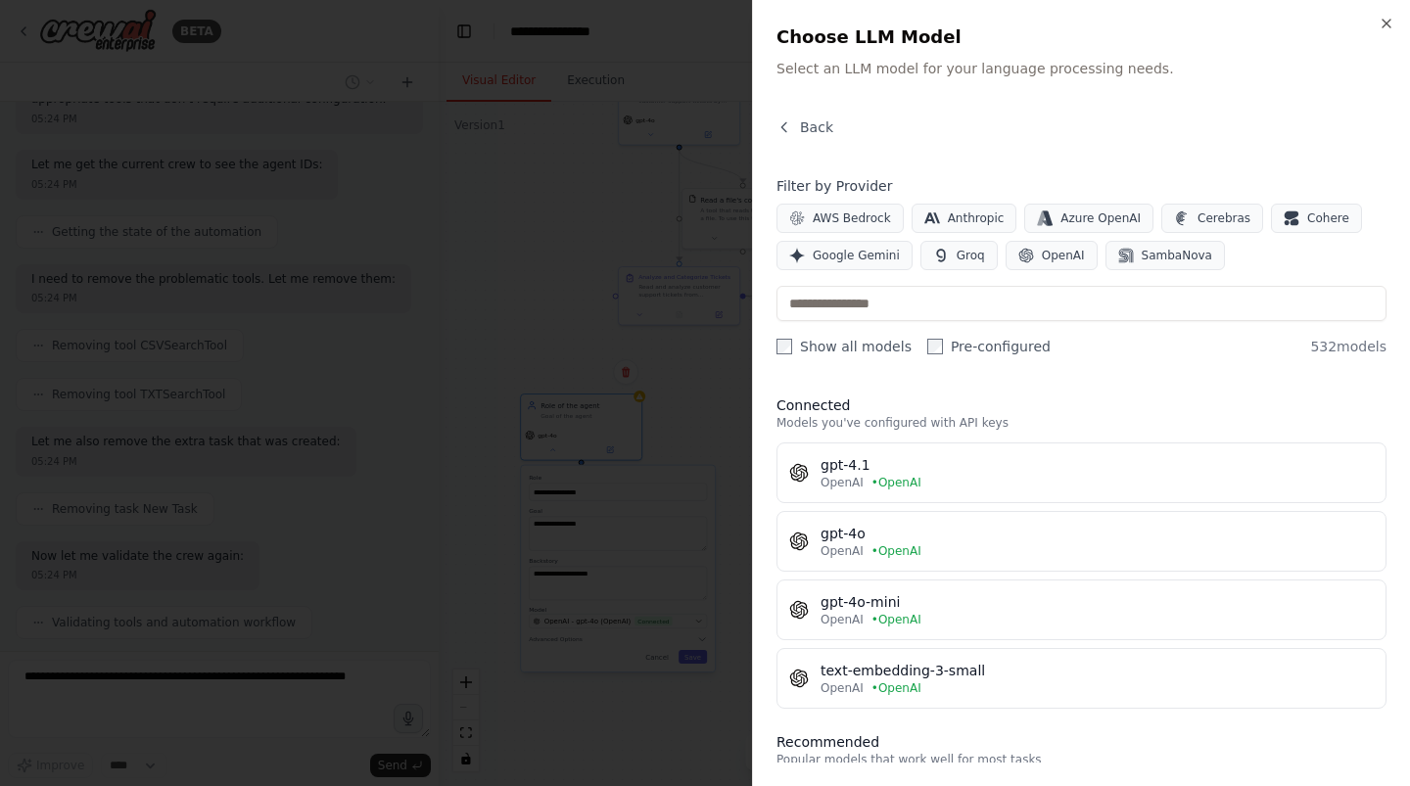
click at [648, 508] on div at bounding box center [705, 393] width 1410 height 786
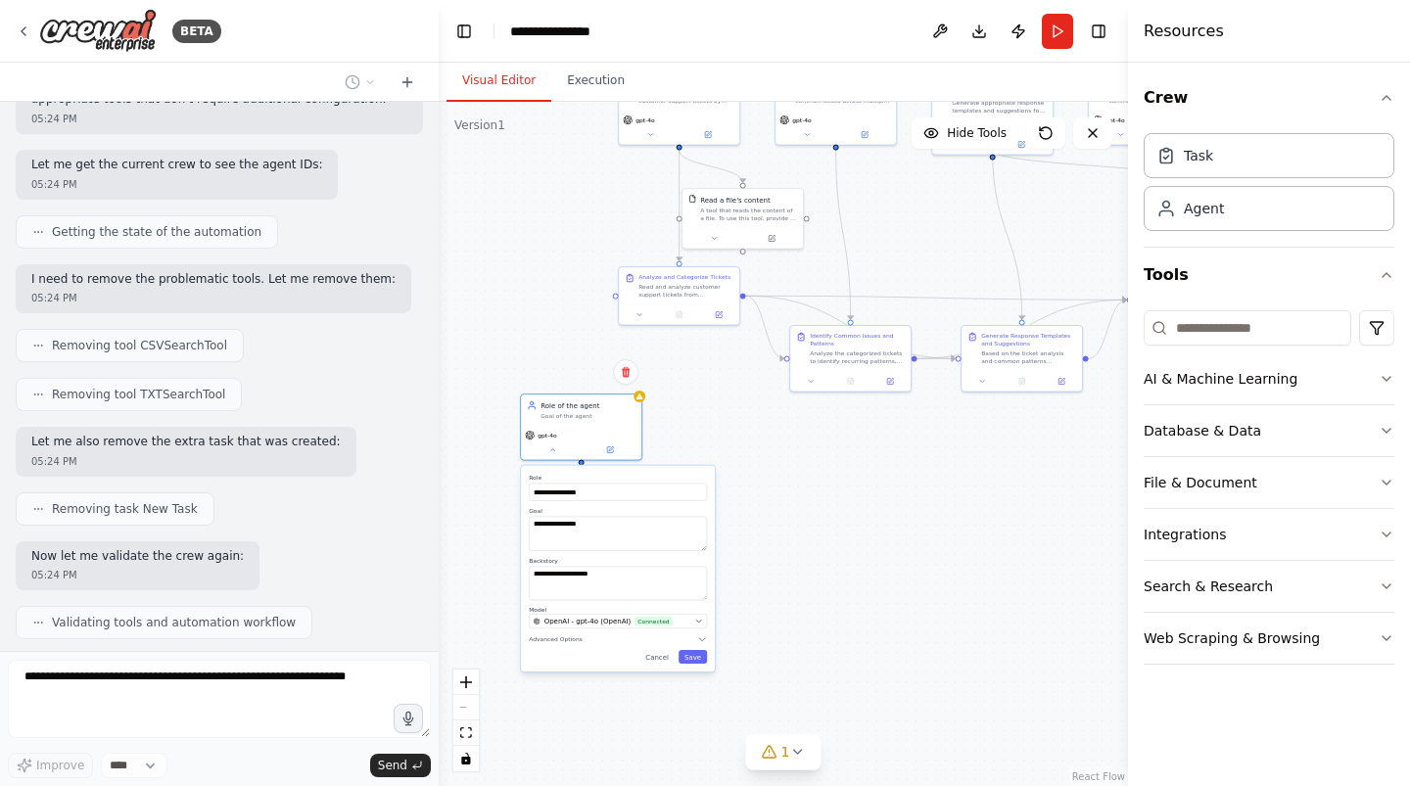
click at [705, 644] on div "**********" at bounding box center [618, 569] width 194 height 207
click at [701, 642] on icon "button" at bounding box center [702, 640] width 10 height 10
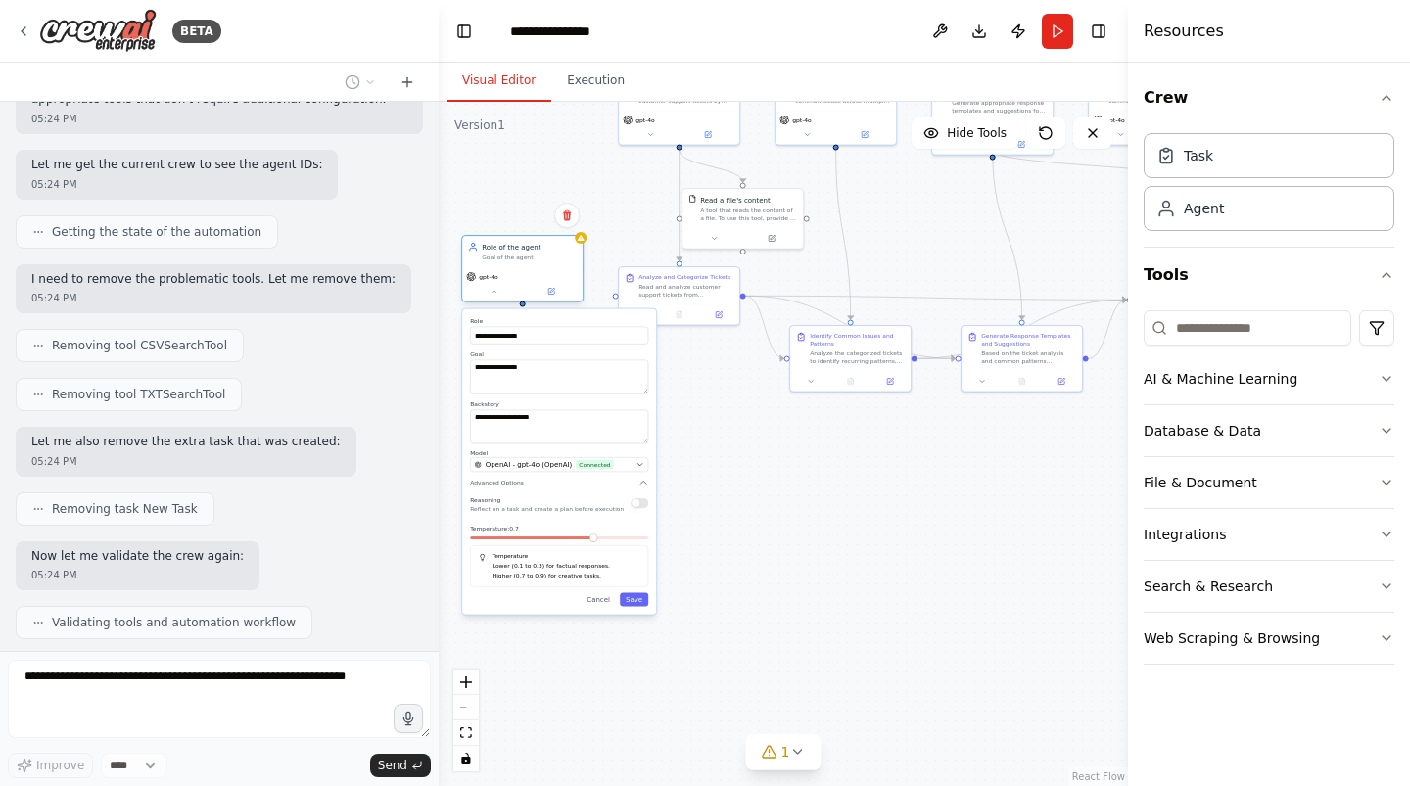
drag, startPoint x: 574, startPoint y: 408, endPoint x: 507, endPoint y: 240, distance: 181.1
click at [507, 242] on div "Role of the agent Goal of the agent" at bounding box center [529, 252] width 95 height 20
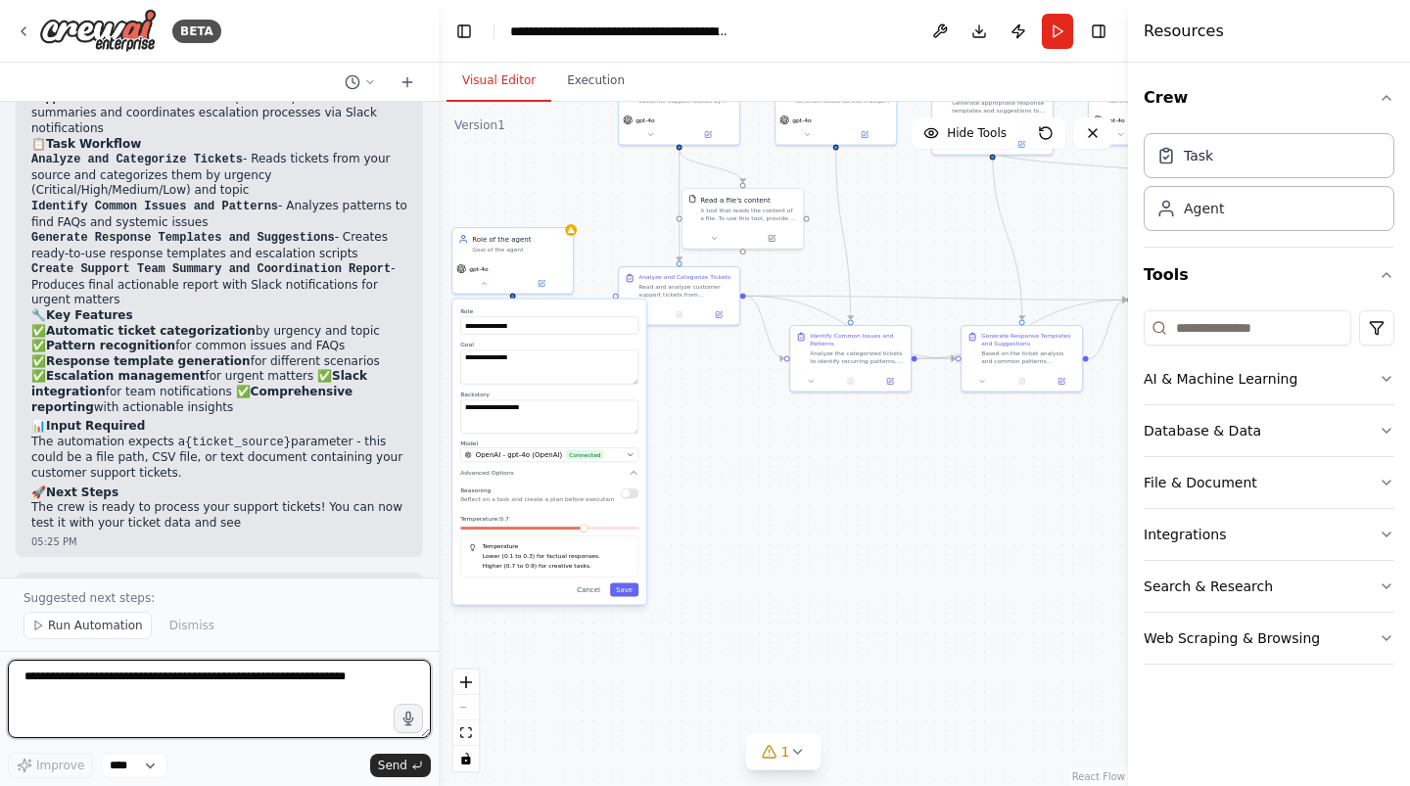
scroll to position [2360, 0]
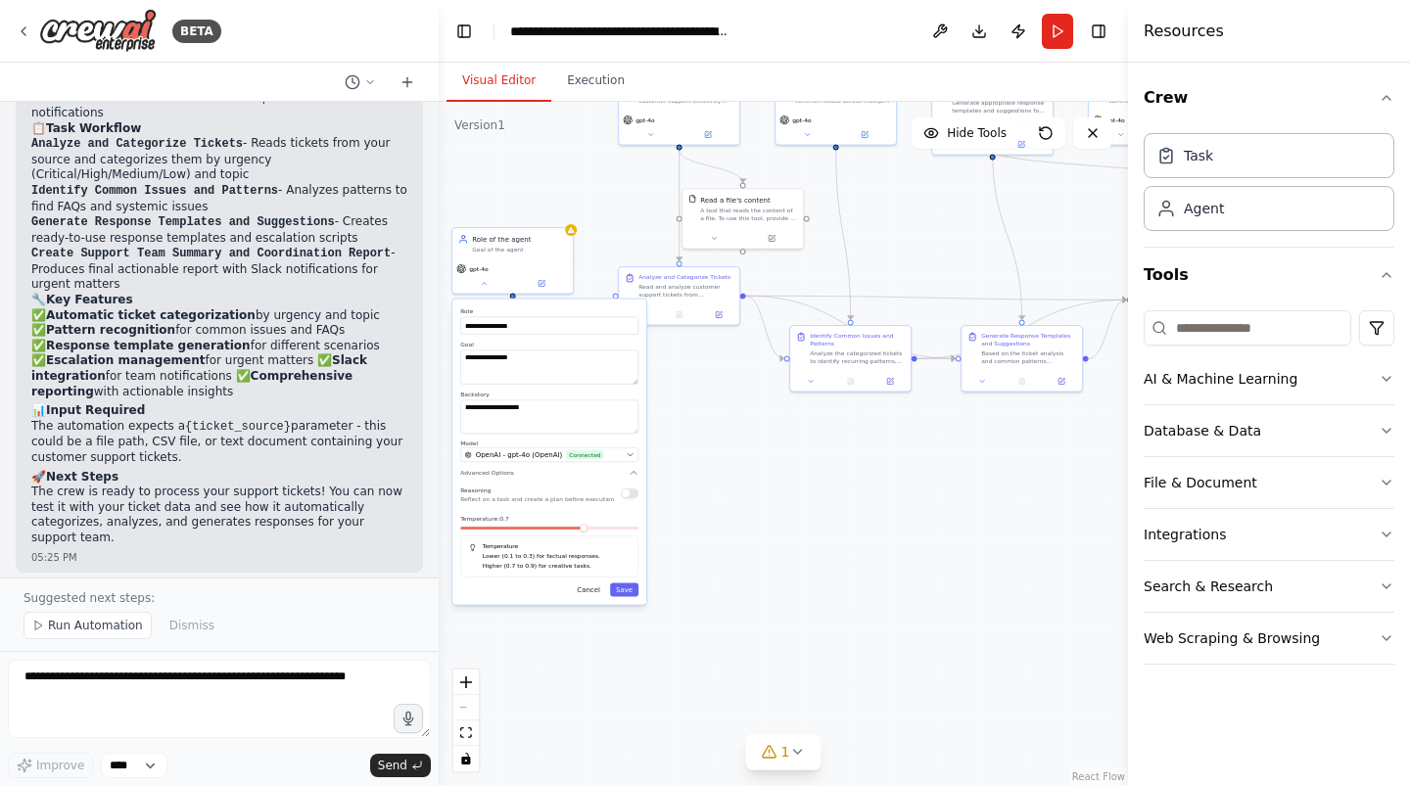
click at [600, 595] on button "Cancel" at bounding box center [588, 591] width 35 height 14
click at [1285, 371] on button "AI & Machine Learning" at bounding box center [1269, 379] width 251 height 51
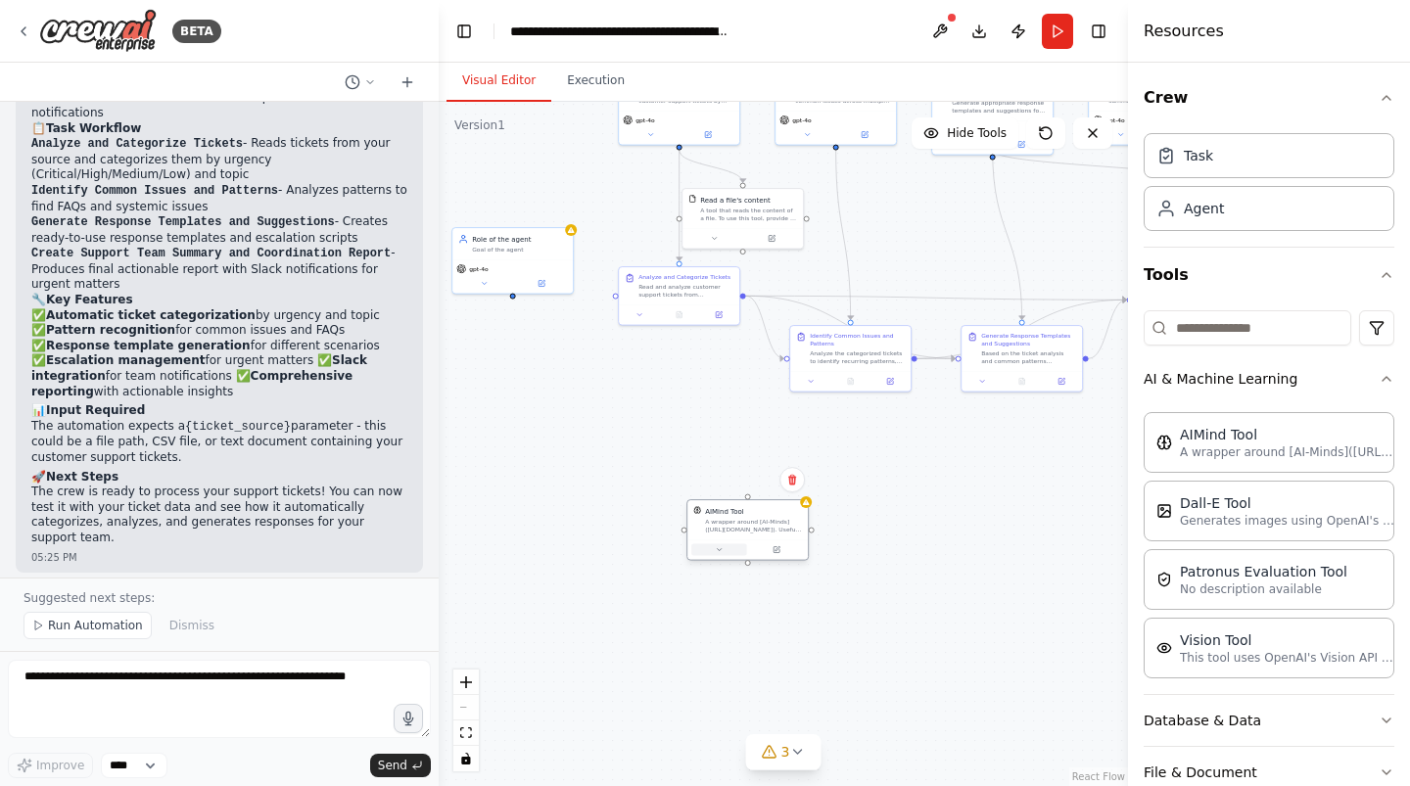
click at [738, 549] on button at bounding box center [719, 551] width 56 height 12
click at [787, 486] on icon at bounding box center [792, 480] width 12 height 12
click at [755, 486] on button "Confirm" at bounding box center [737, 480] width 70 height 24
